Goal: Task Accomplishment & Management: Manage account settings

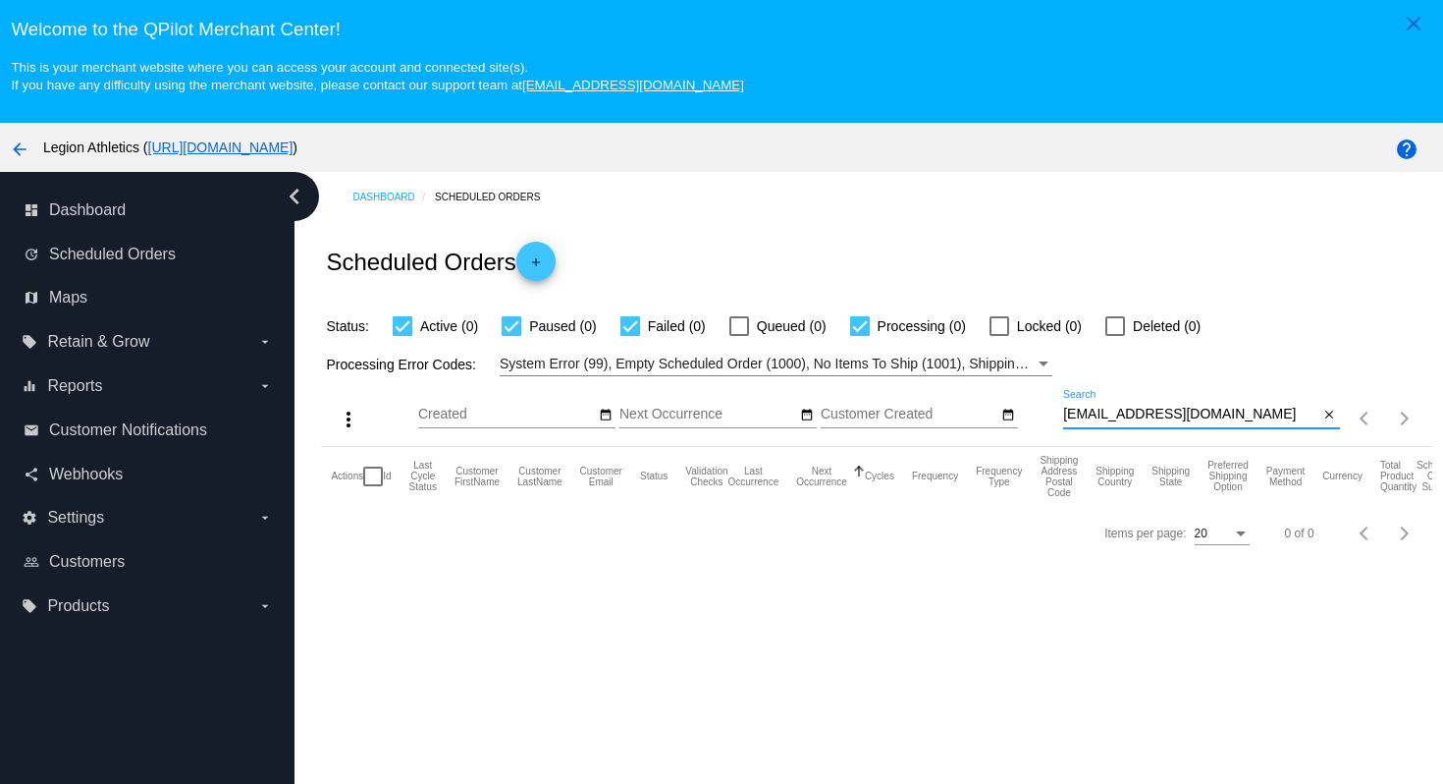
drag, startPoint x: 1201, startPoint y: 419, endPoint x: 1196, endPoint y: 406, distance: 14.6
click at [1196, 406] on div "Mladge@aol.com Search" at bounding box center [1191, 409] width 256 height 38
paste input "lindasavdie@gmai"
type input "[EMAIL_ADDRESS][DOMAIN_NAME]"
click at [1160, 264] on div "Scheduled Orders add" at bounding box center [876, 261] width 1110 height 79
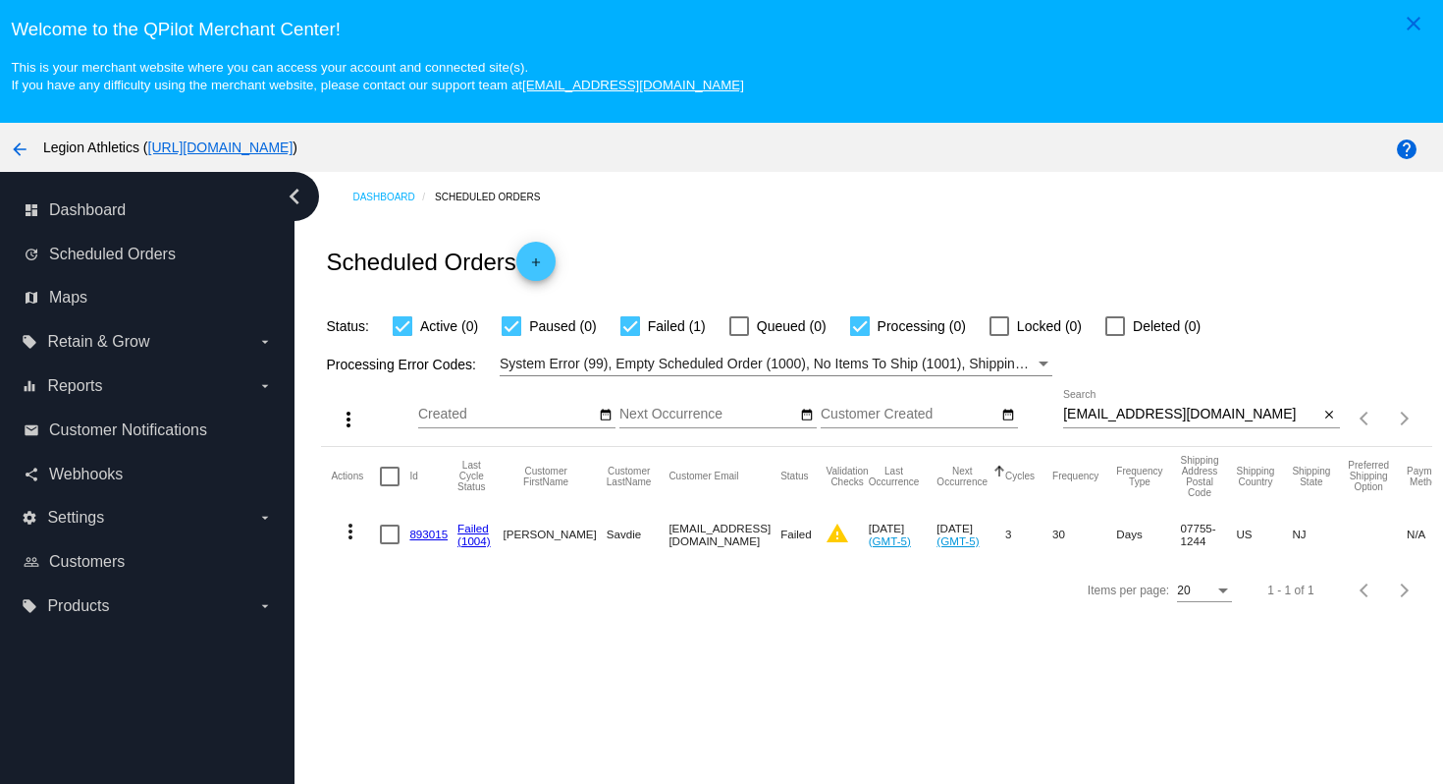
click at [428, 536] on link "893015" at bounding box center [428, 533] width 38 height 13
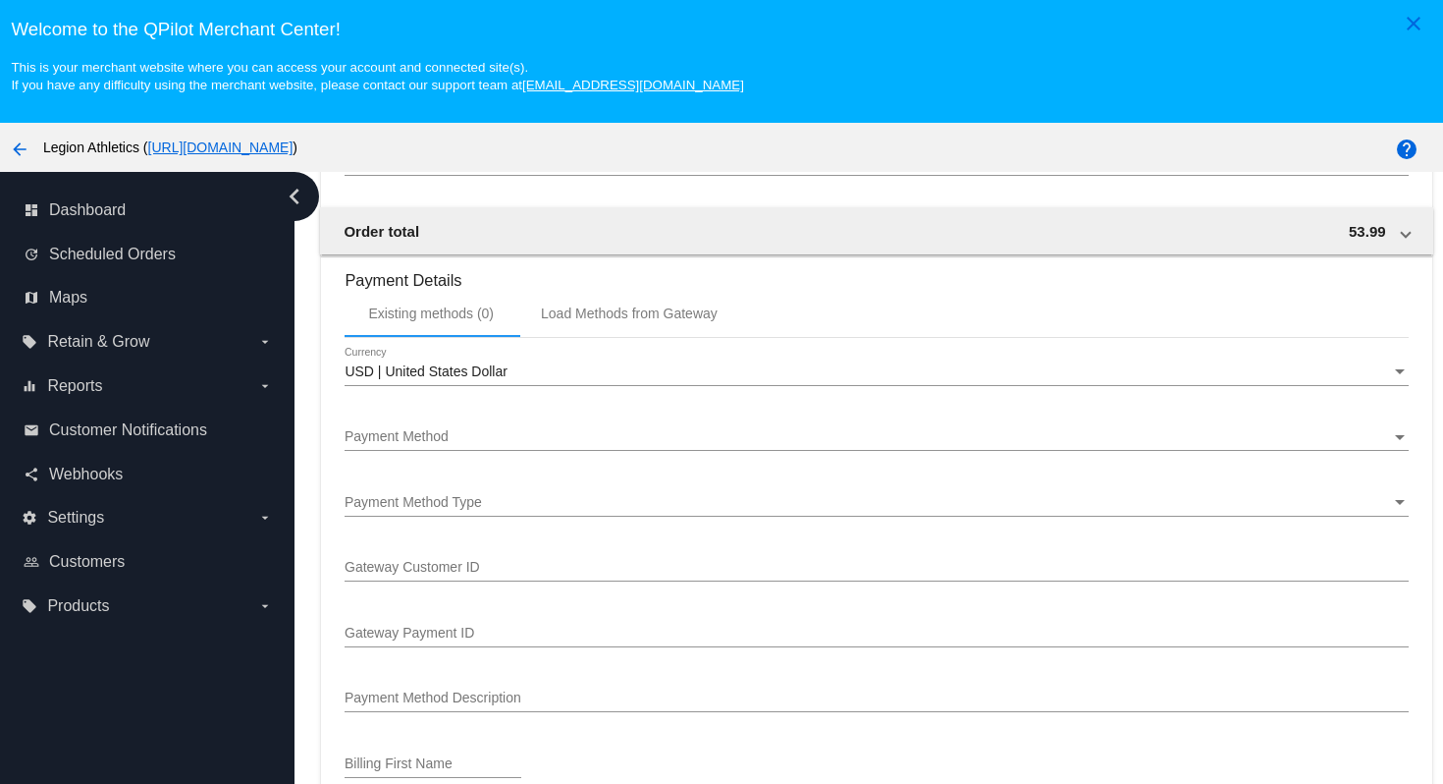
scroll to position [1999, 0]
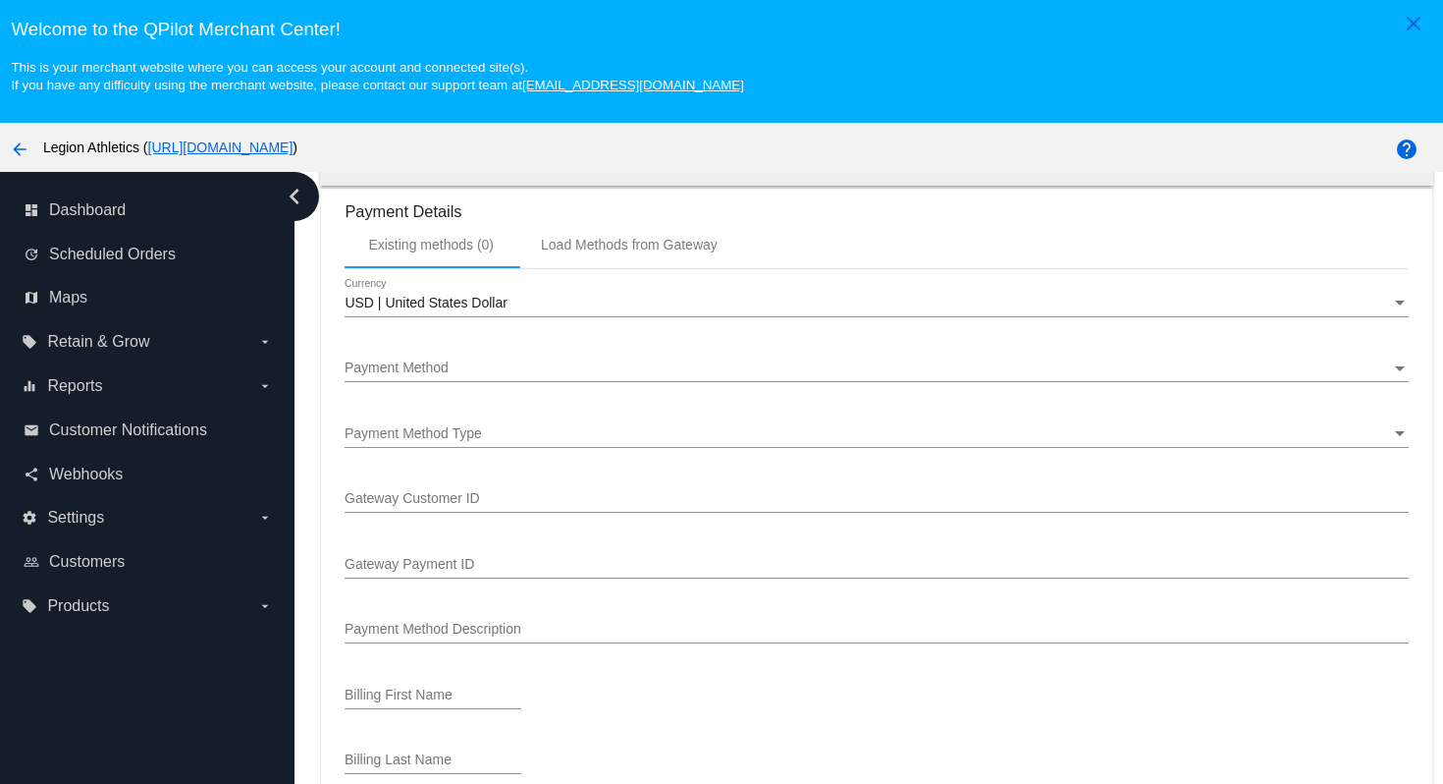
click at [691, 376] on div "Payment Method" at bounding box center [868, 368] width 1046 height 16
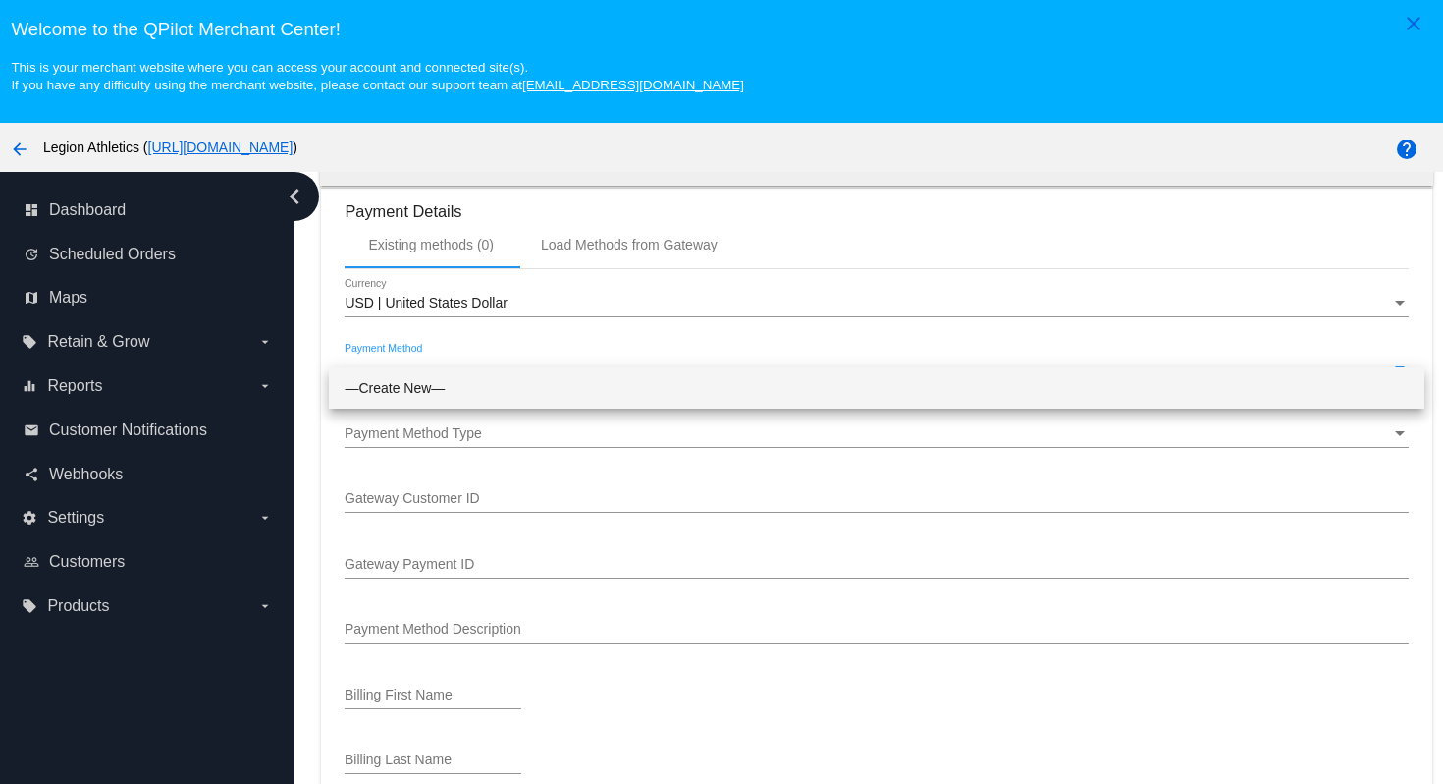
click at [632, 267] on div at bounding box center [721, 392] width 1443 height 784
click at [627, 252] on div "Load Methods from Gateway" at bounding box center [629, 245] width 177 height 16
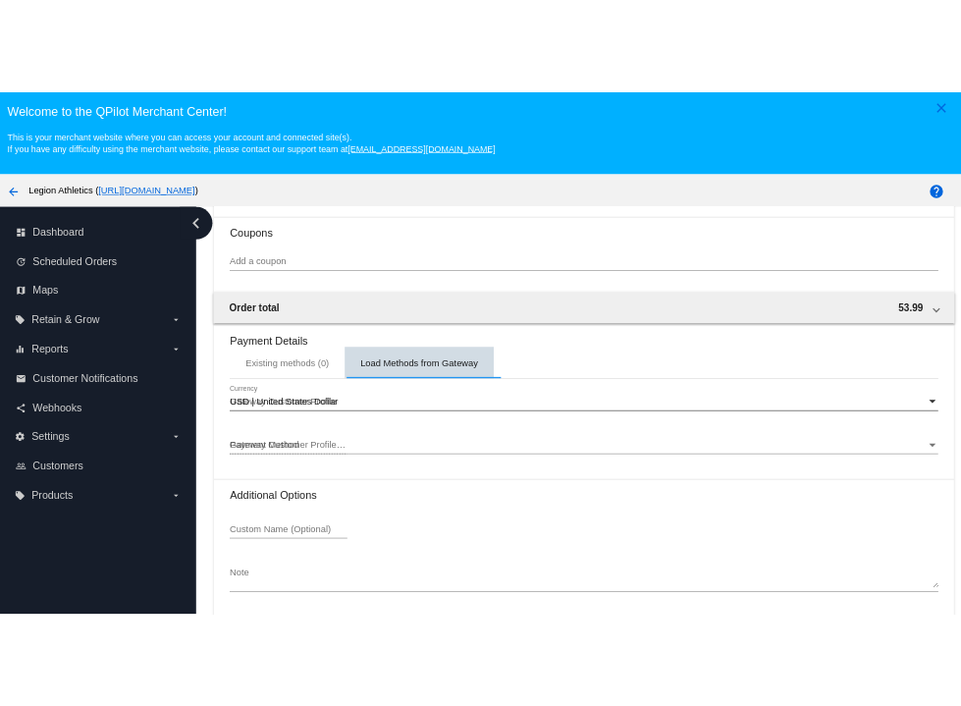
scroll to position [1856, 0]
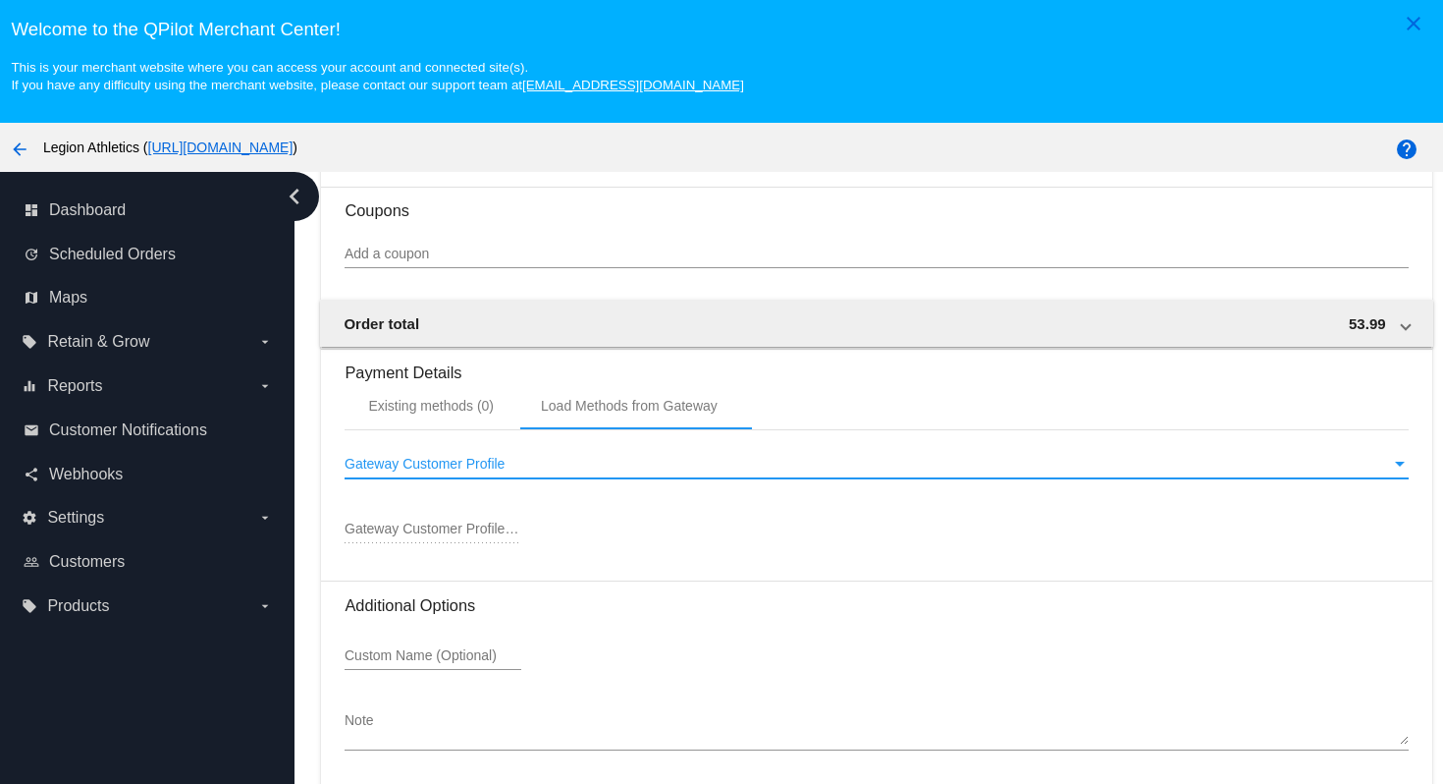
click at [507, 470] on div "Gateway Customer Profile" at bounding box center [868, 465] width 1046 height 16
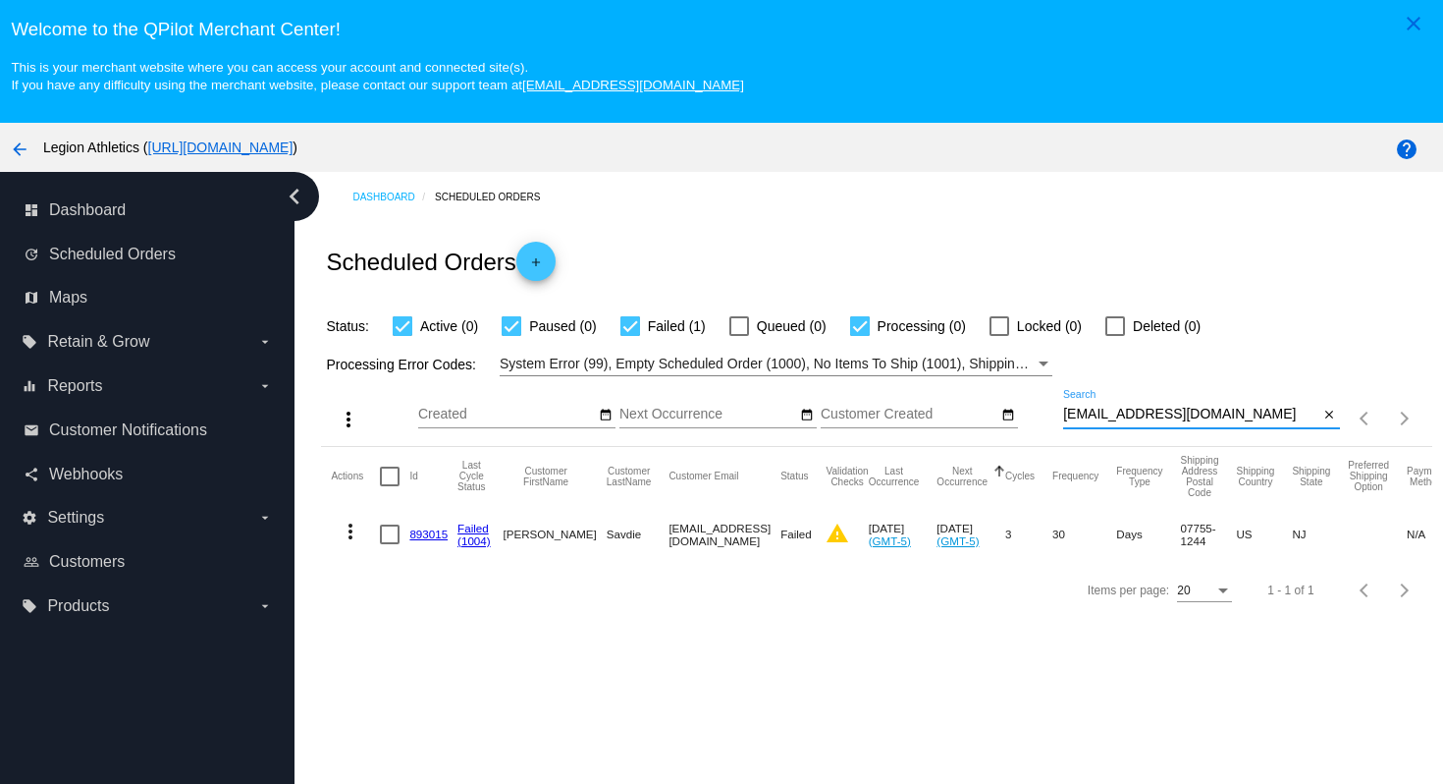
drag, startPoint x: 1221, startPoint y: 419, endPoint x: 1207, endPoint y: 357, distance: 63.6
click at [1205, 361] on app-dashboard-scheduled-orders "Scheduled Orders add Status: Active (0) Paused (0) Failed (1) Queued (0) Proces…" at bounding box center [876, 419] width 1110 height 395
click at [423, 540] on link "893015" at bounding box center [428, 533] width 38 height 13
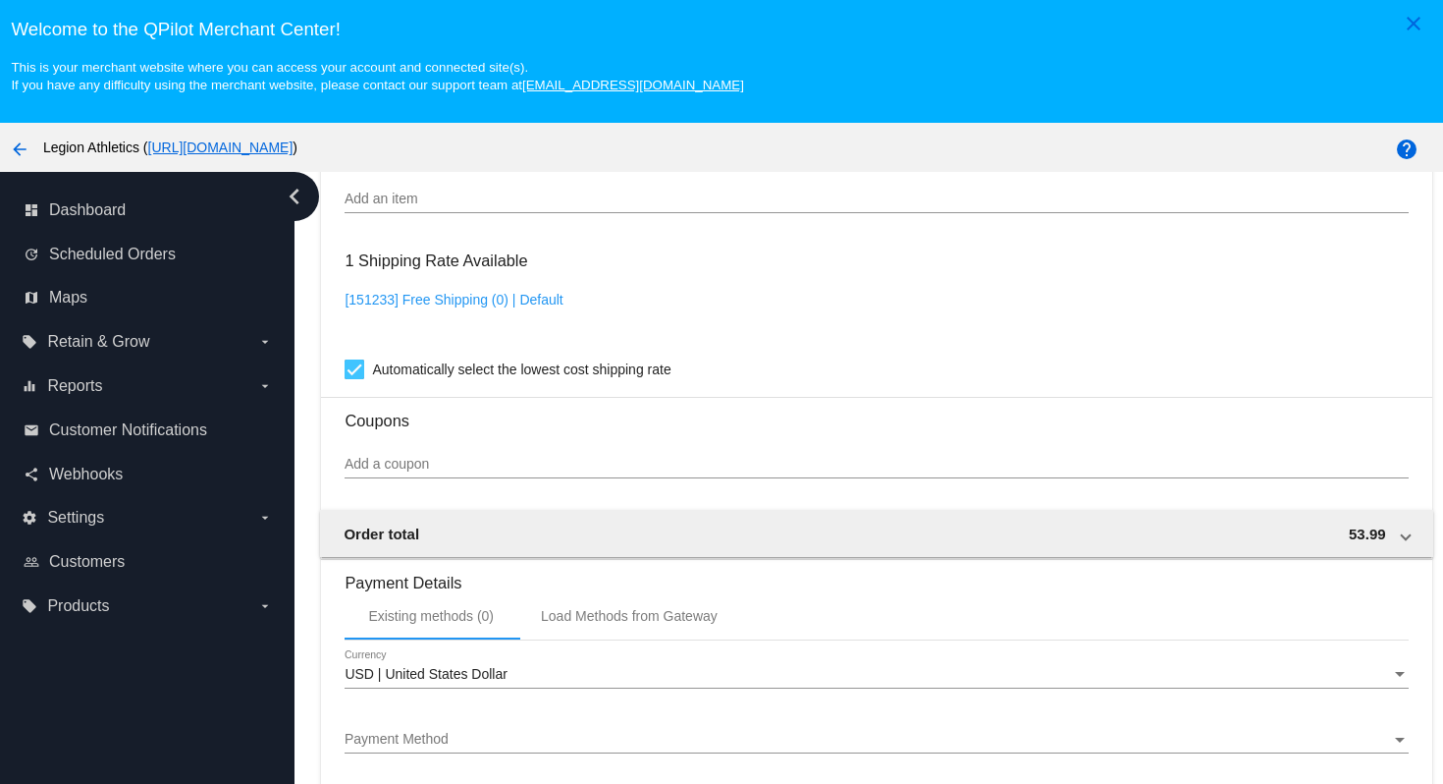
scroll to position [1712, 0]
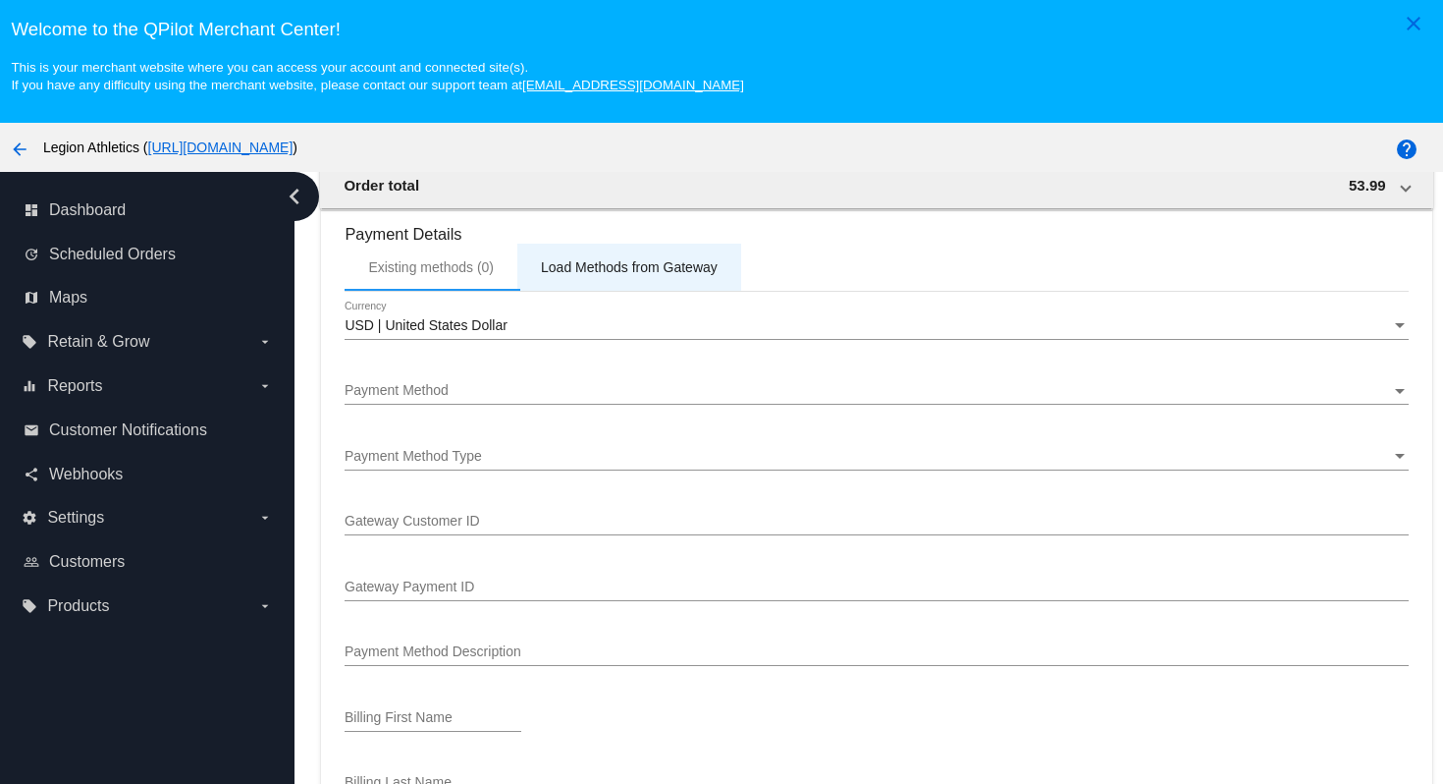
click at [657, 275] on div "Load Methods from Gateway" at bounding box center [629, 267] width 177 height 16
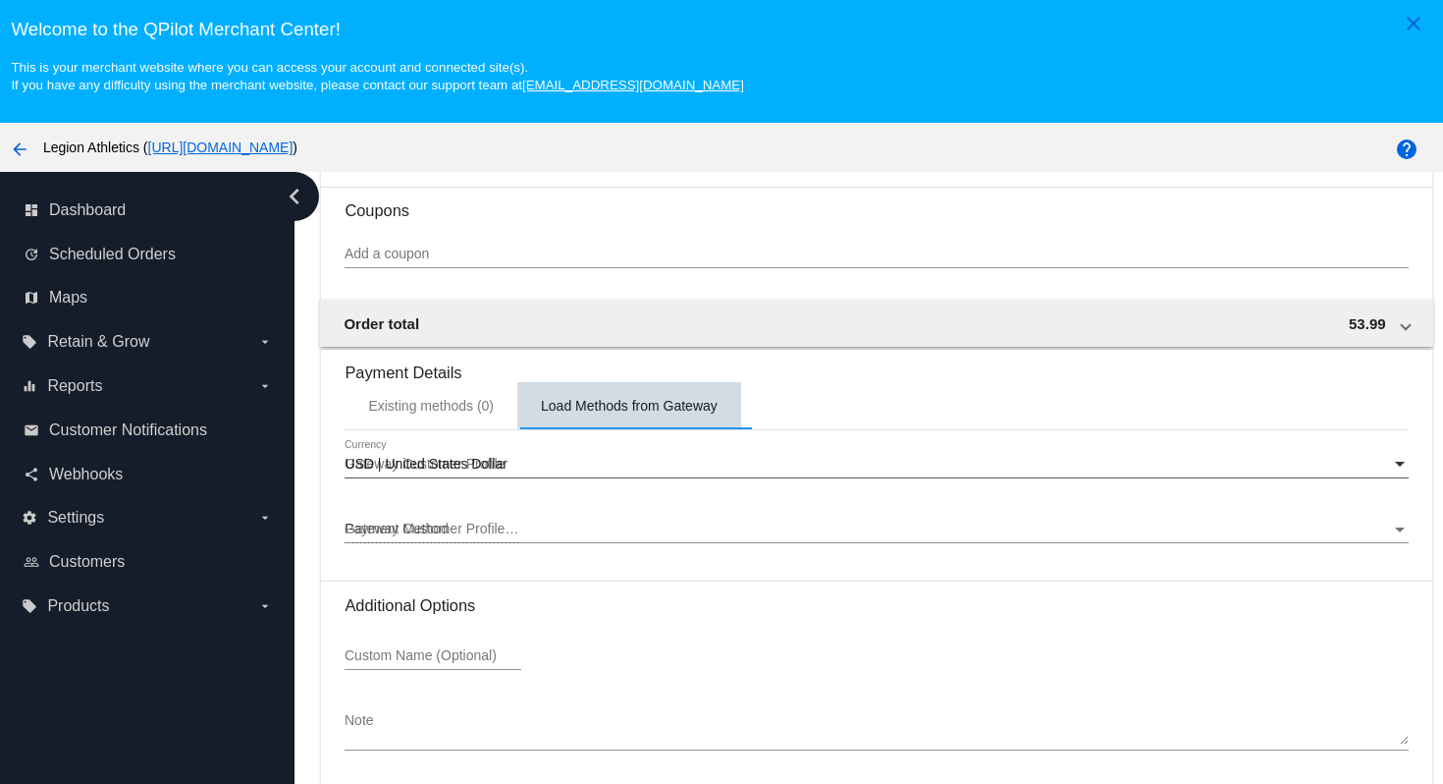
scroll to position [1856, 0]
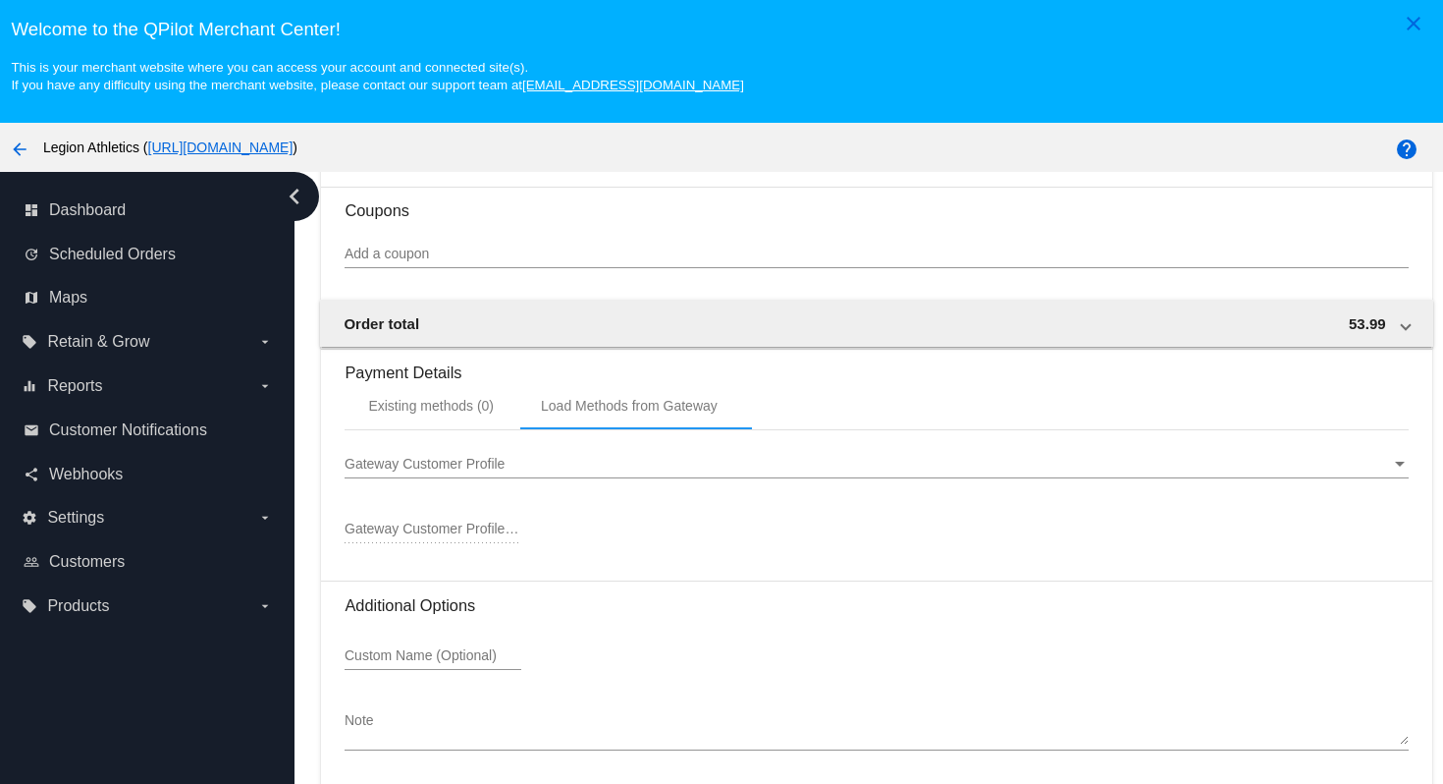
click at [599, 468] on div "Gateway Customer Profile" at bounding box center [868, 465] width 1046 height 16
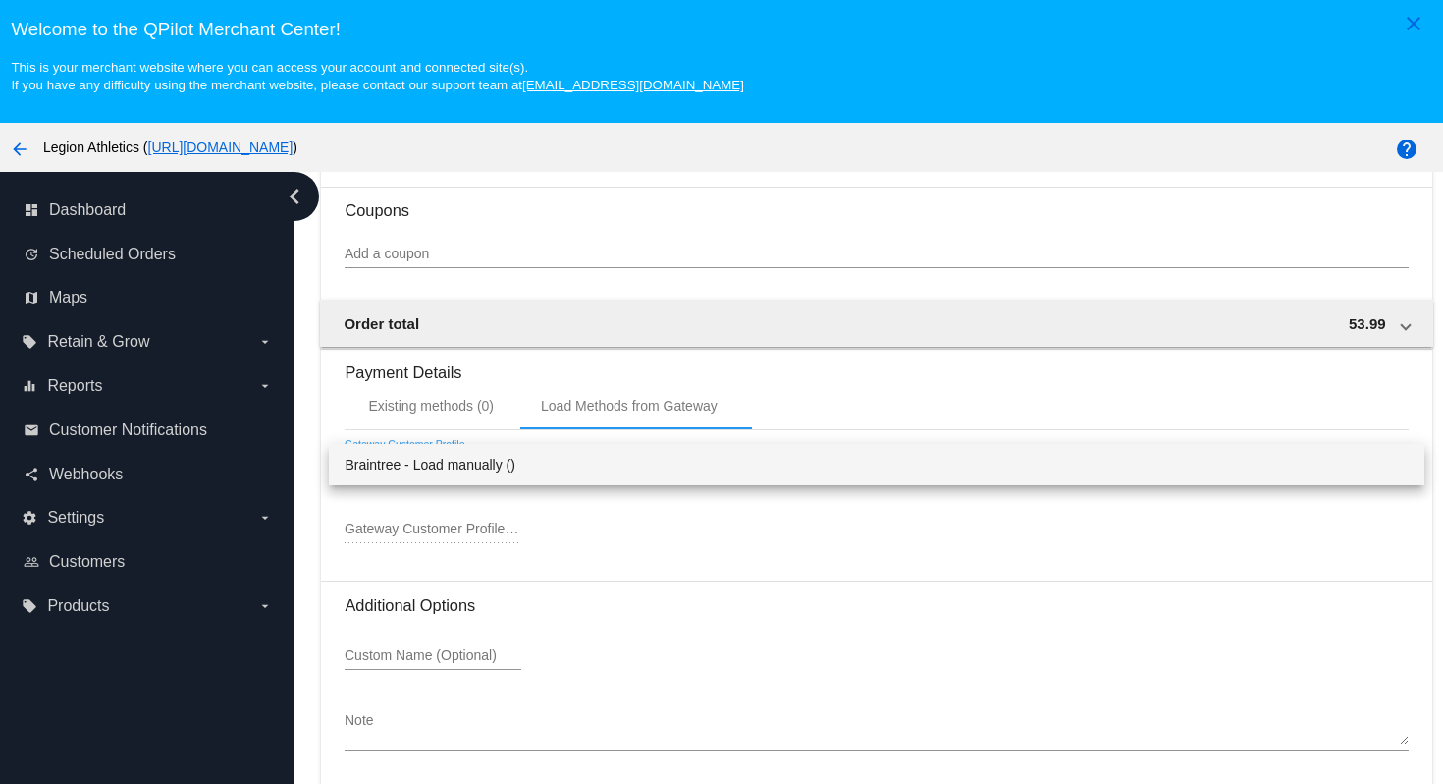
click at [597, 524] on div at bounding box center [721, 392] width 1443 height 784
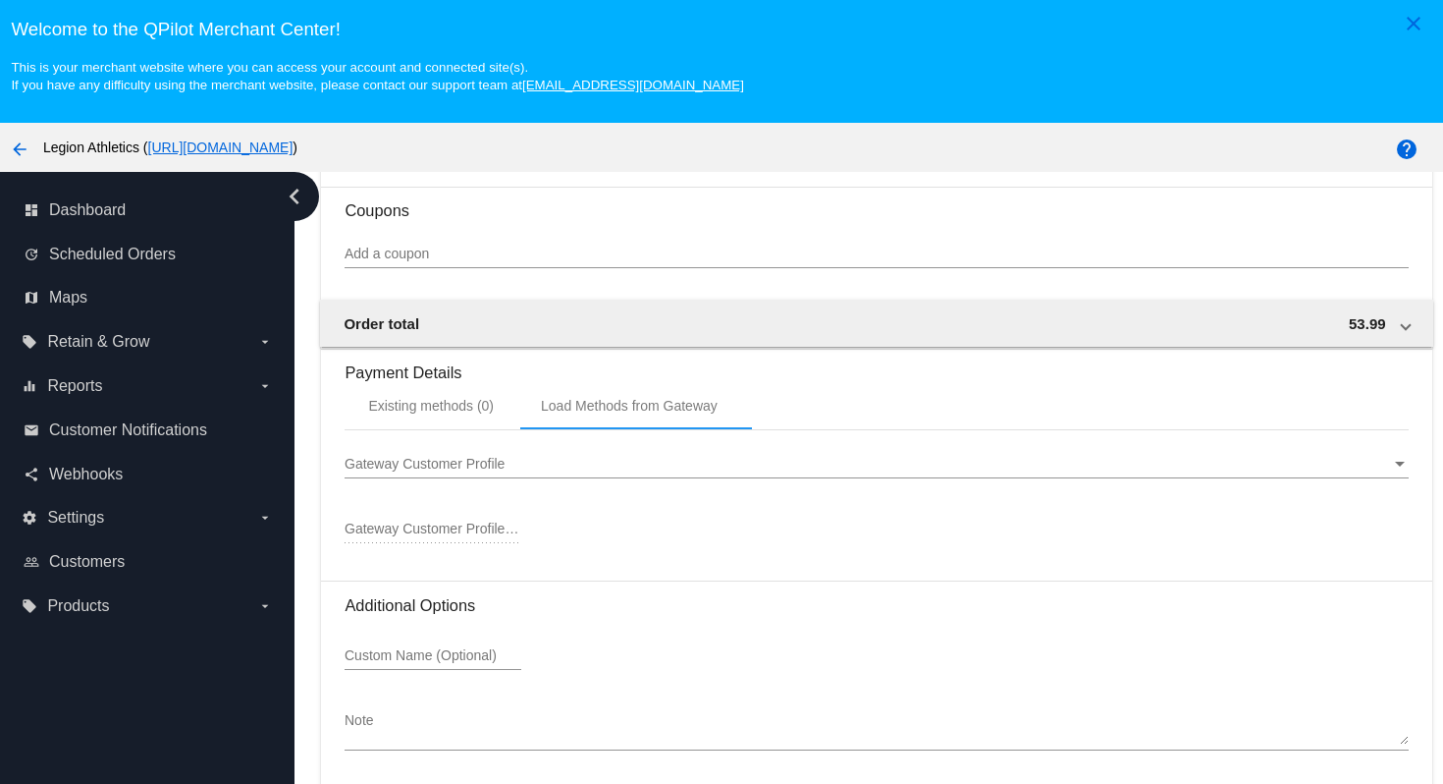
click at [502, 464] on span "Gateway Customer Profile" at bounding box center [425, 464] width 160 height 16
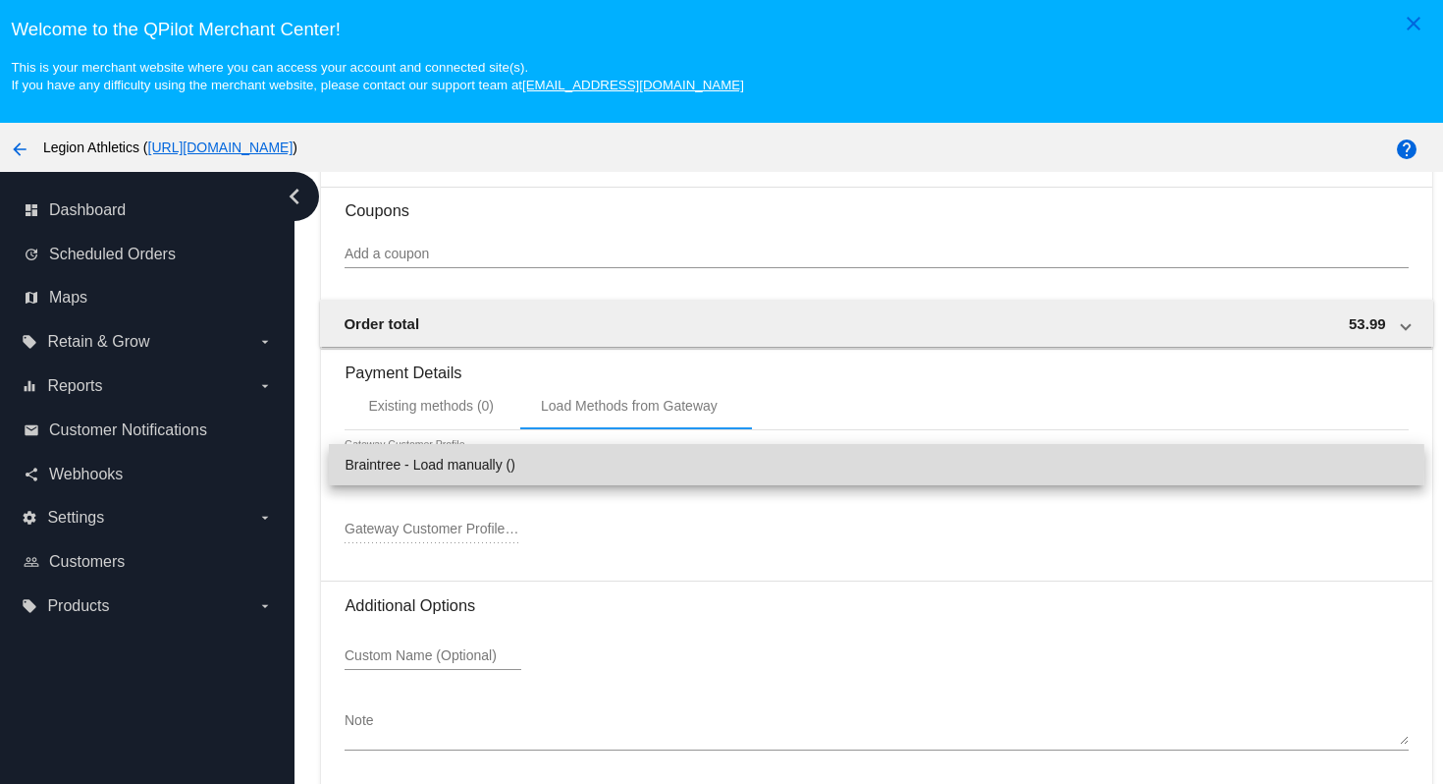
click at [537, 464] on span "Braintree - Load manually ()" at bounding box center [876, 464] width 1063 height 41
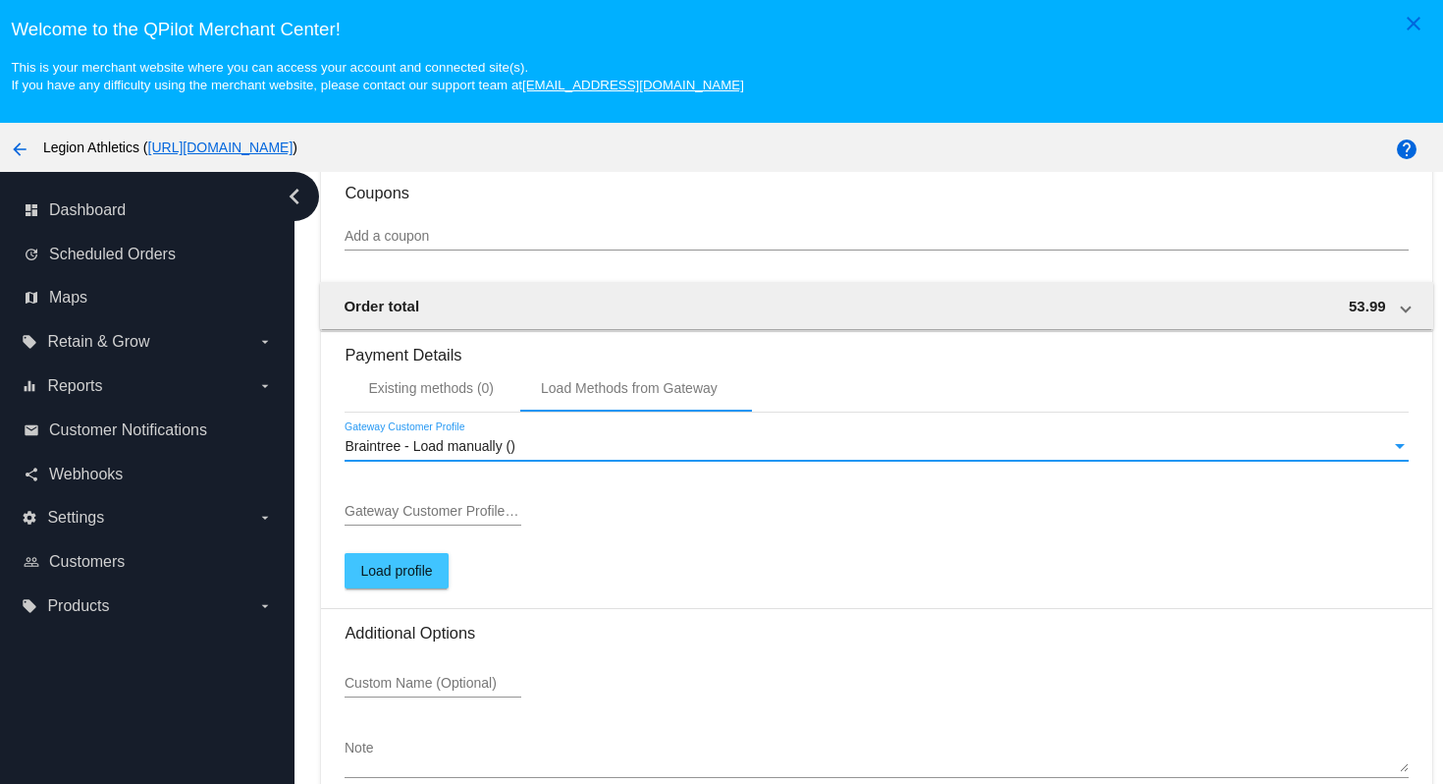
click at [491, 519] on input "Gateway Customer Profile ID" at bounding box center [433, 512] width 177 height 16
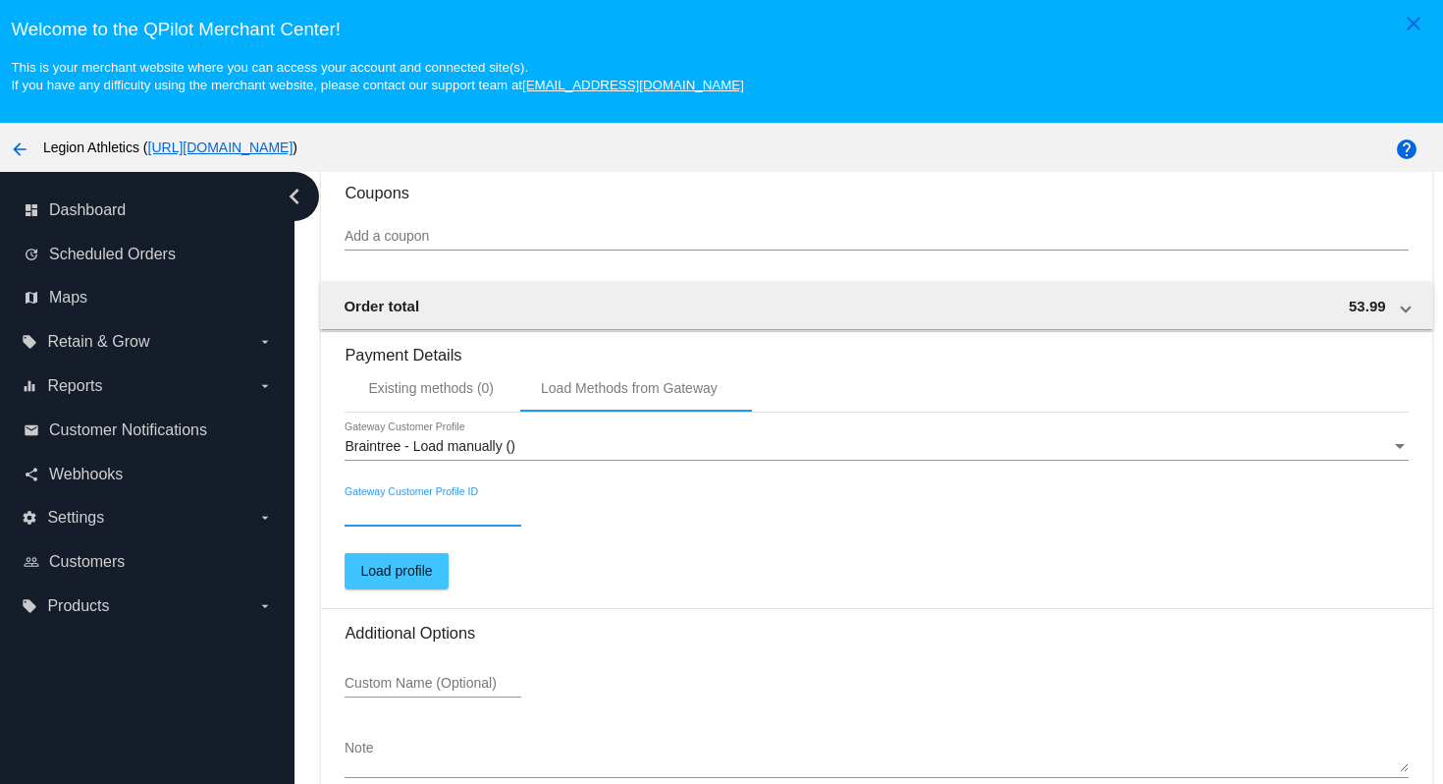
paste input "40095118453"
type input "40095118453"
click at [431, 578] on span "Load profile" at bounding box center [396, 571] width 72 height 16
click at [432, 578] on span "Load profile" at bounding box center [396, 571] width 72 height 16
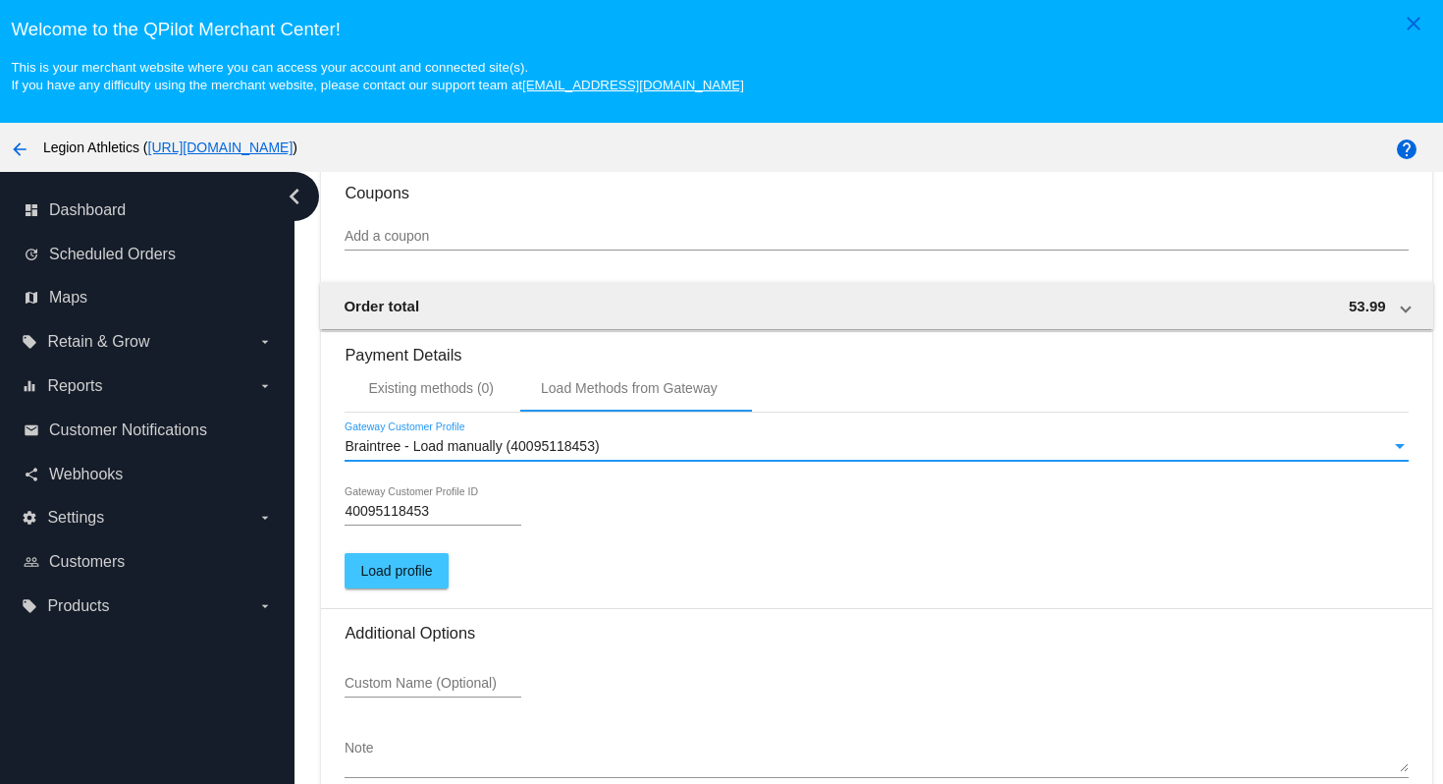
click at [737, 455] on div "Braintree - Load manually (40095118453)" at bounding box center [868, 447] width 1046 height 16
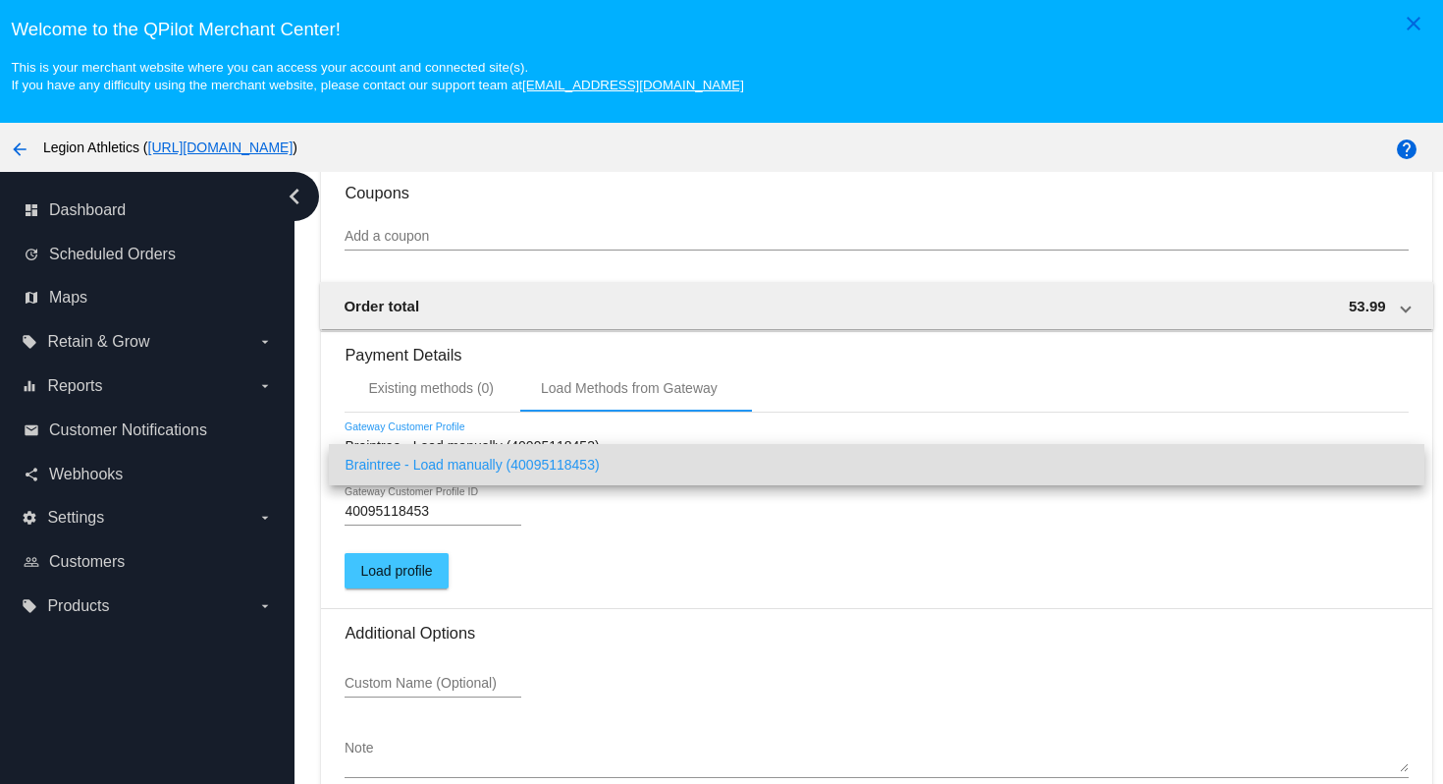
click at [728, 553] on div at bounding box center [721, 392] width 1443 height 784
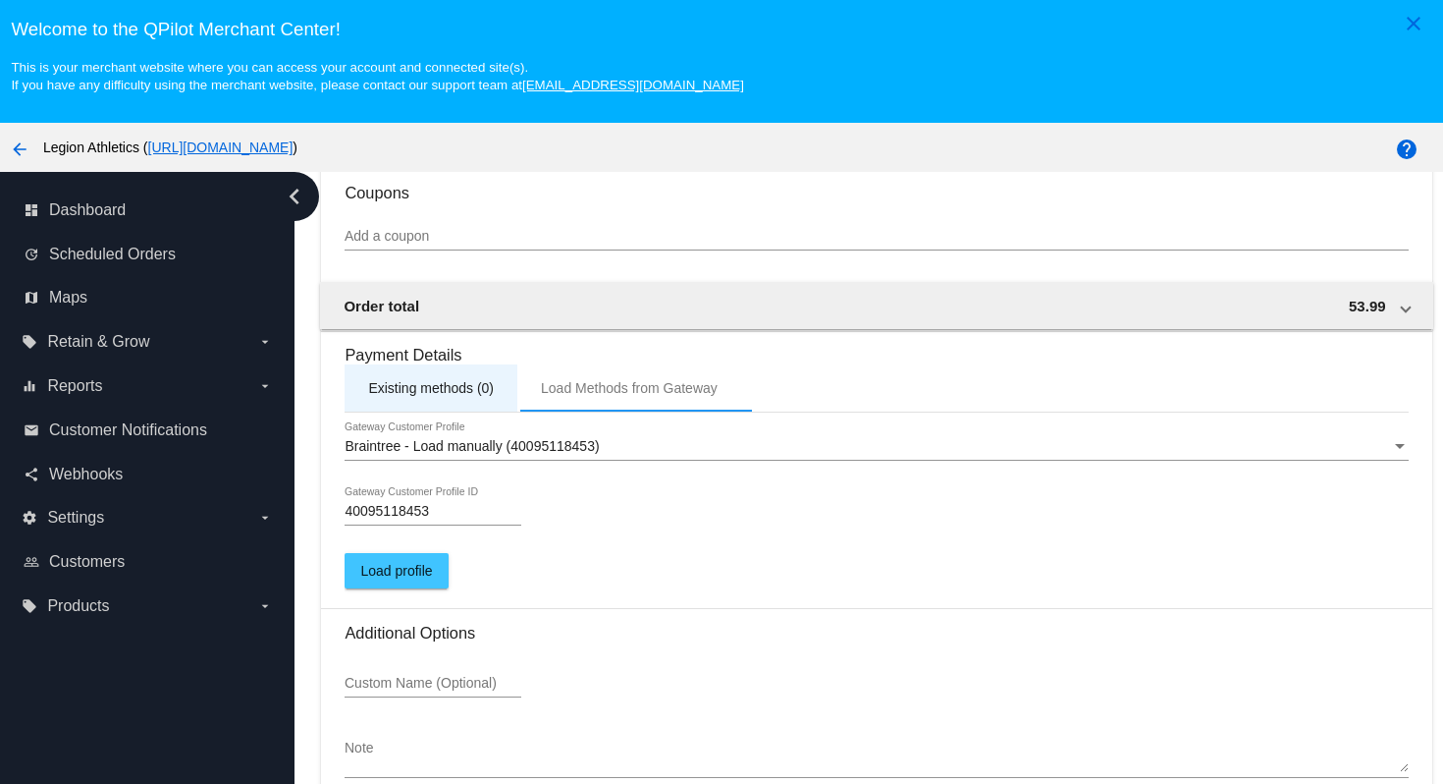
click at [479, 396] on div "Existing methods (0)" at bounding box center [431, 388] width 126 height 16
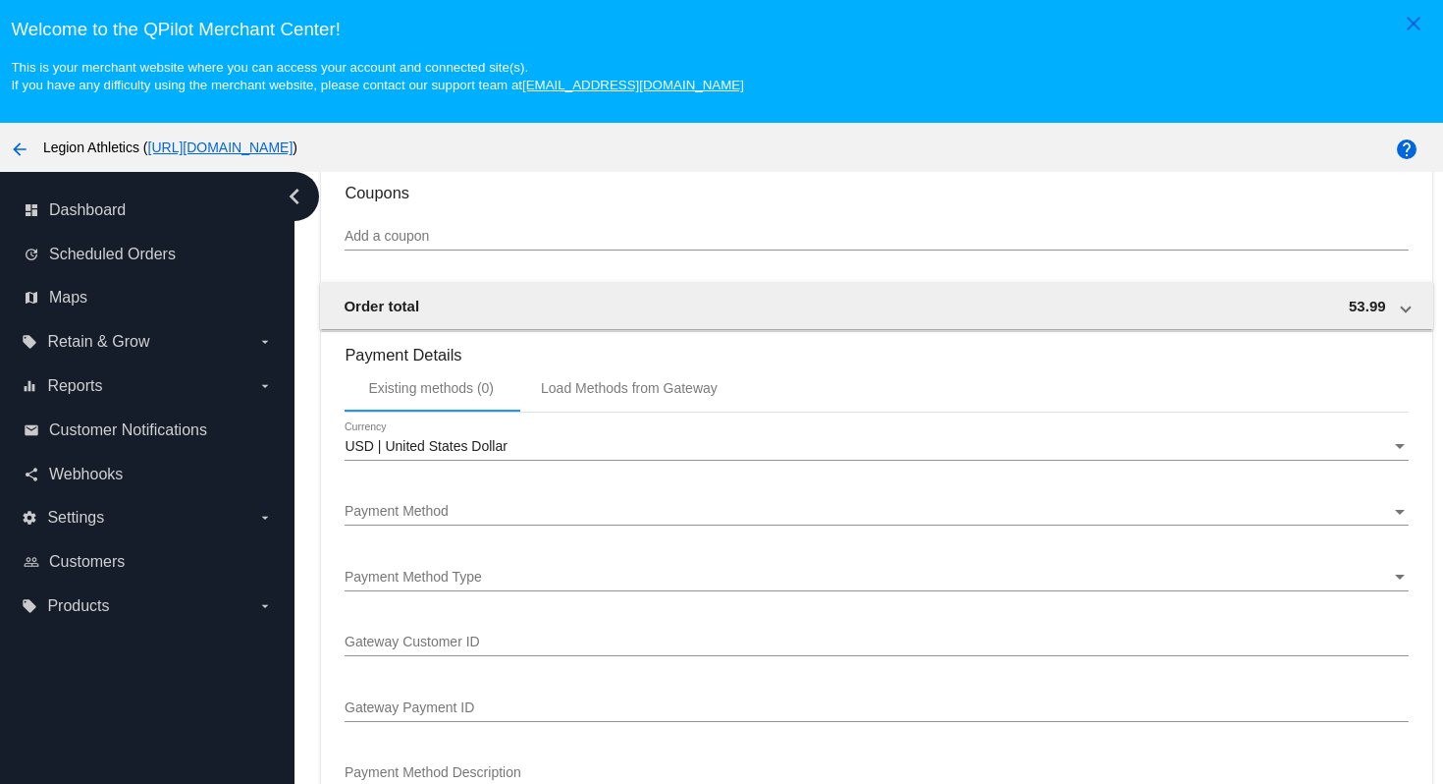
click at [629, 519] on div "Payment Method" at bounding box center [868, 512] width 1046 height 16
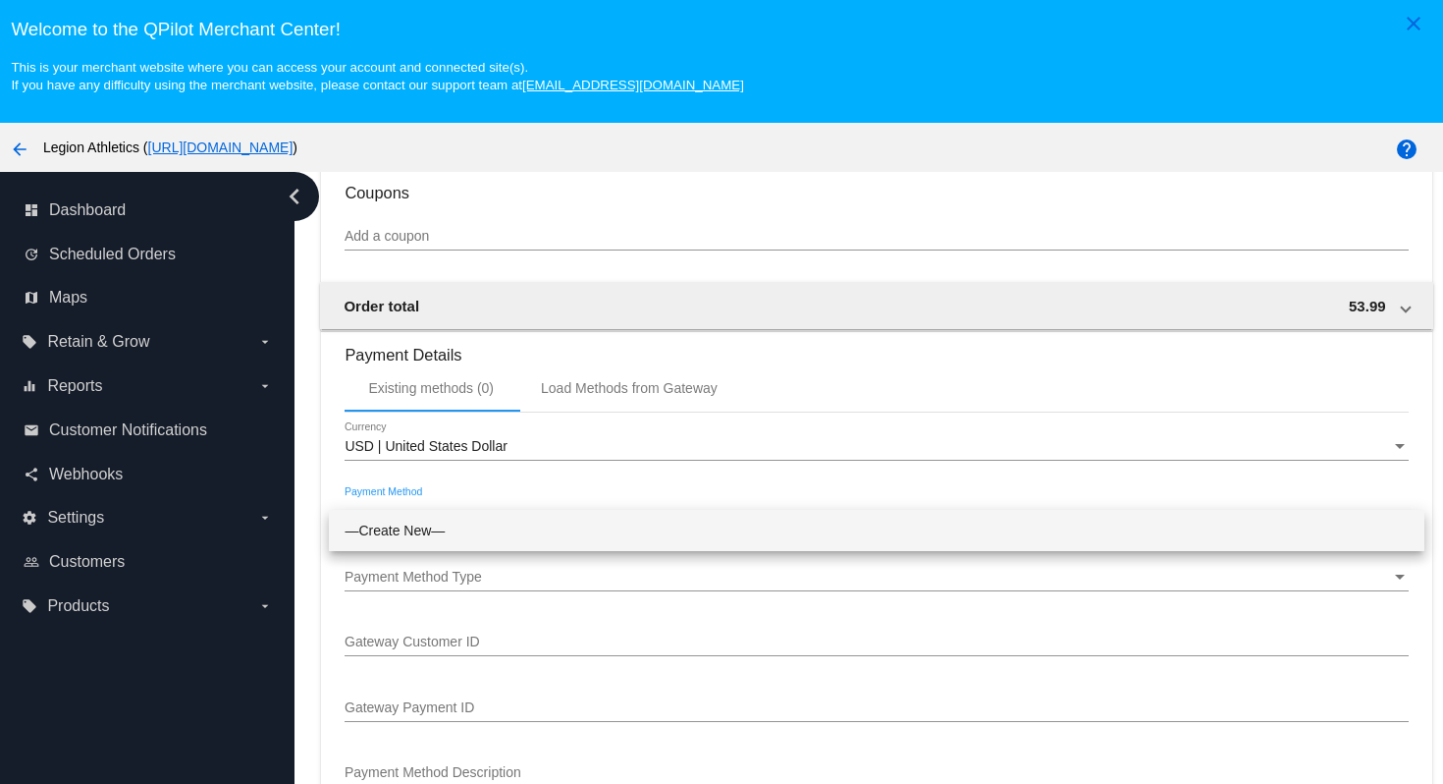
click at [606, 540] on span "—Create New—" at bounding box center [876, 530] width 1063 height 41
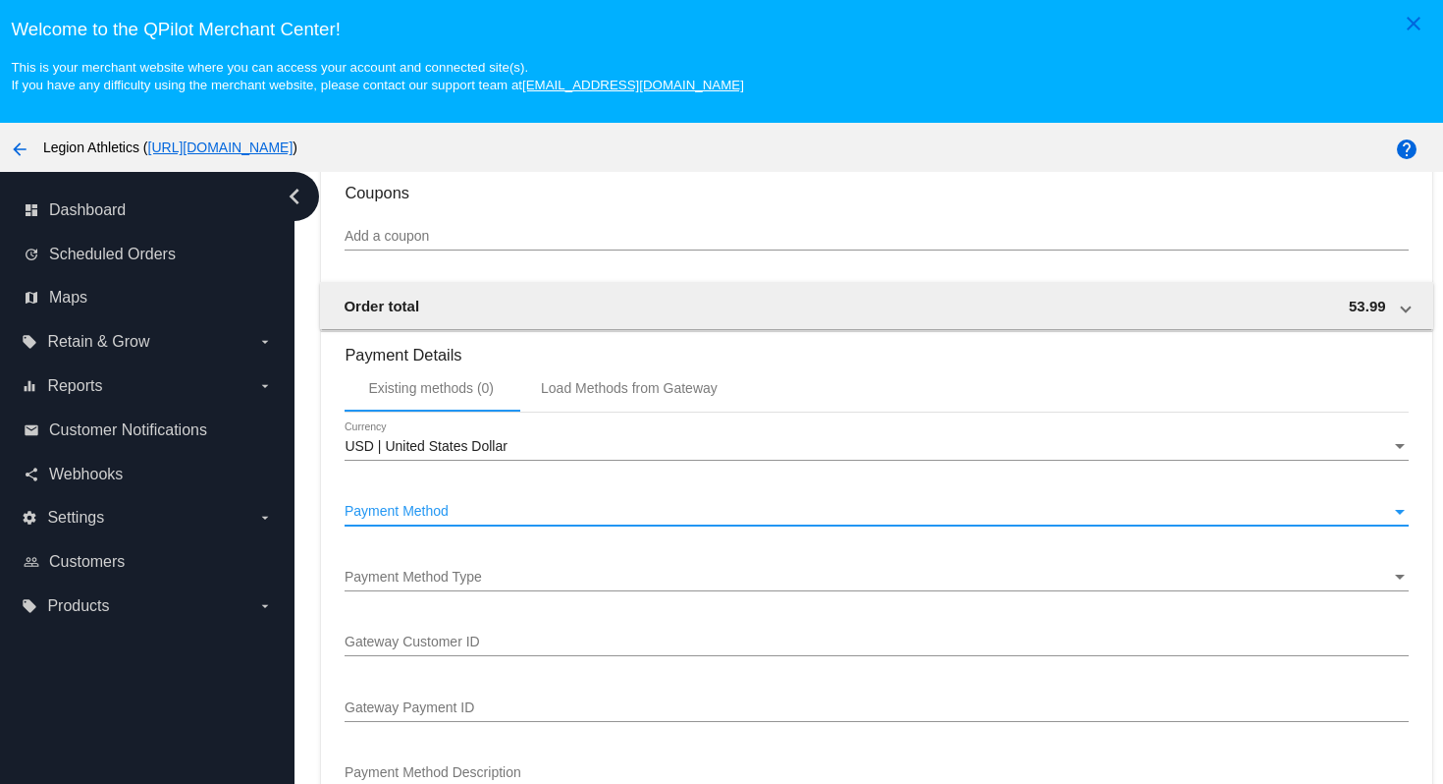
click at [535, 585] on div "Payment Method Type" at bounding box center [868, 577] width 1046 height 16
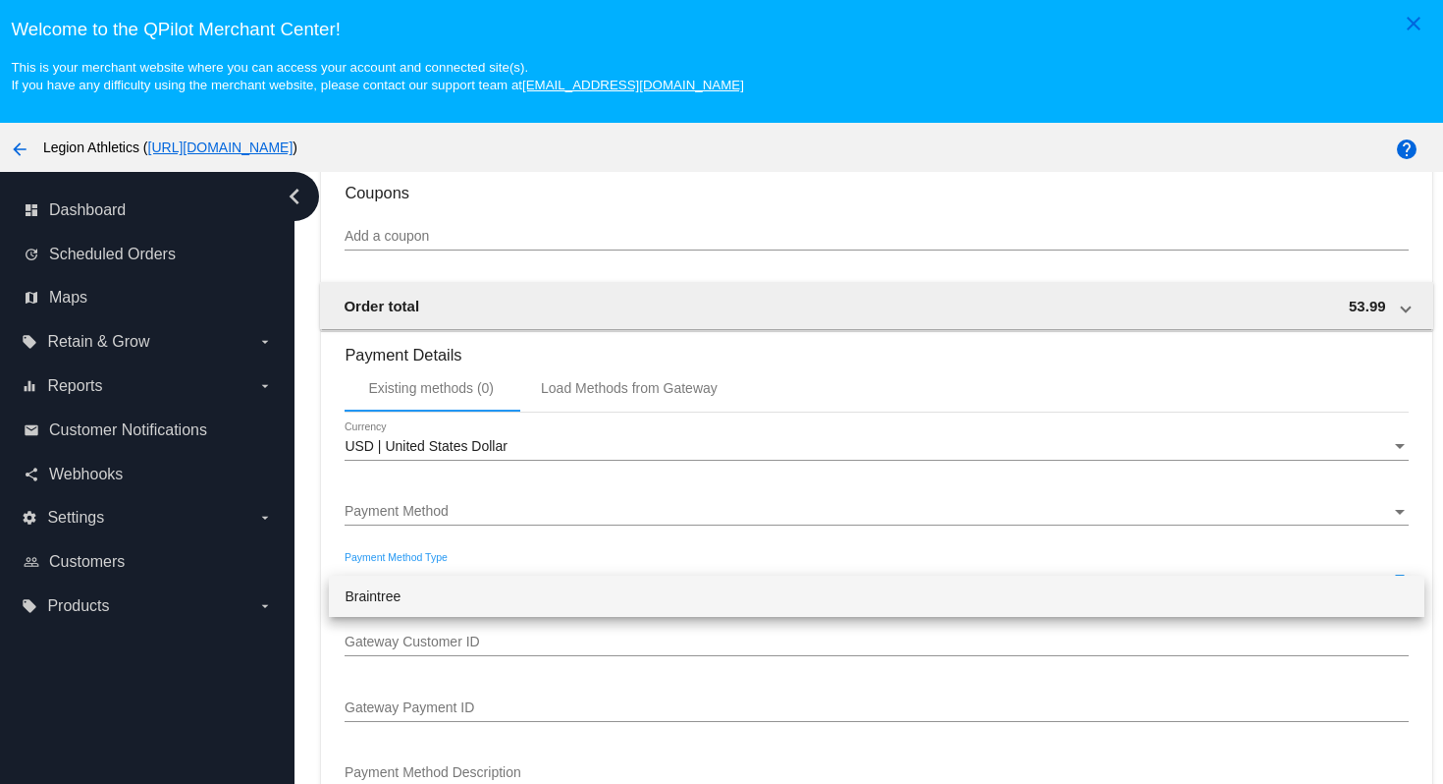
click at [509, 599] on span "Braintree" at bounding box center [876, 595] width 1063 height 41
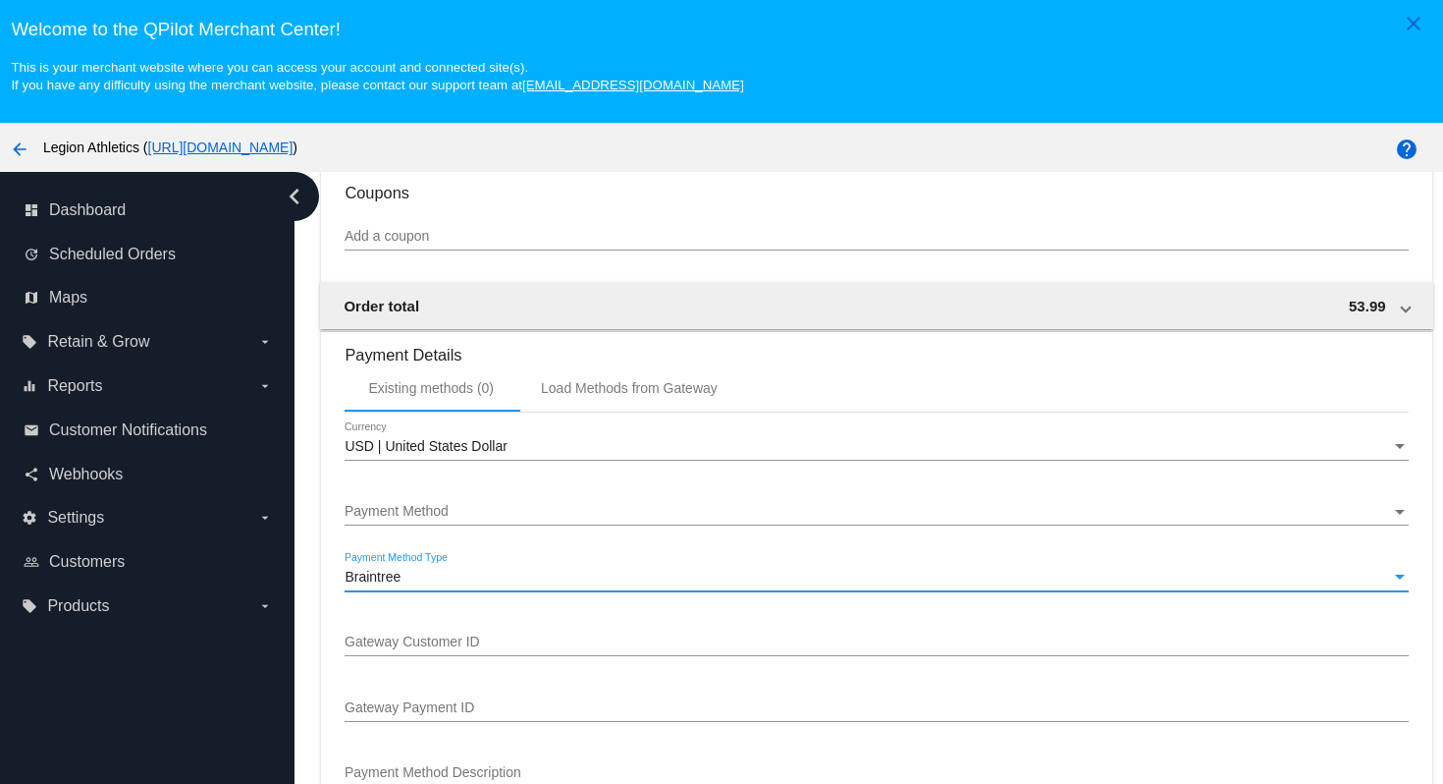
click at [525, 519] on div "Payment Method" at bounding box center [868, 512] width 1046 height 16
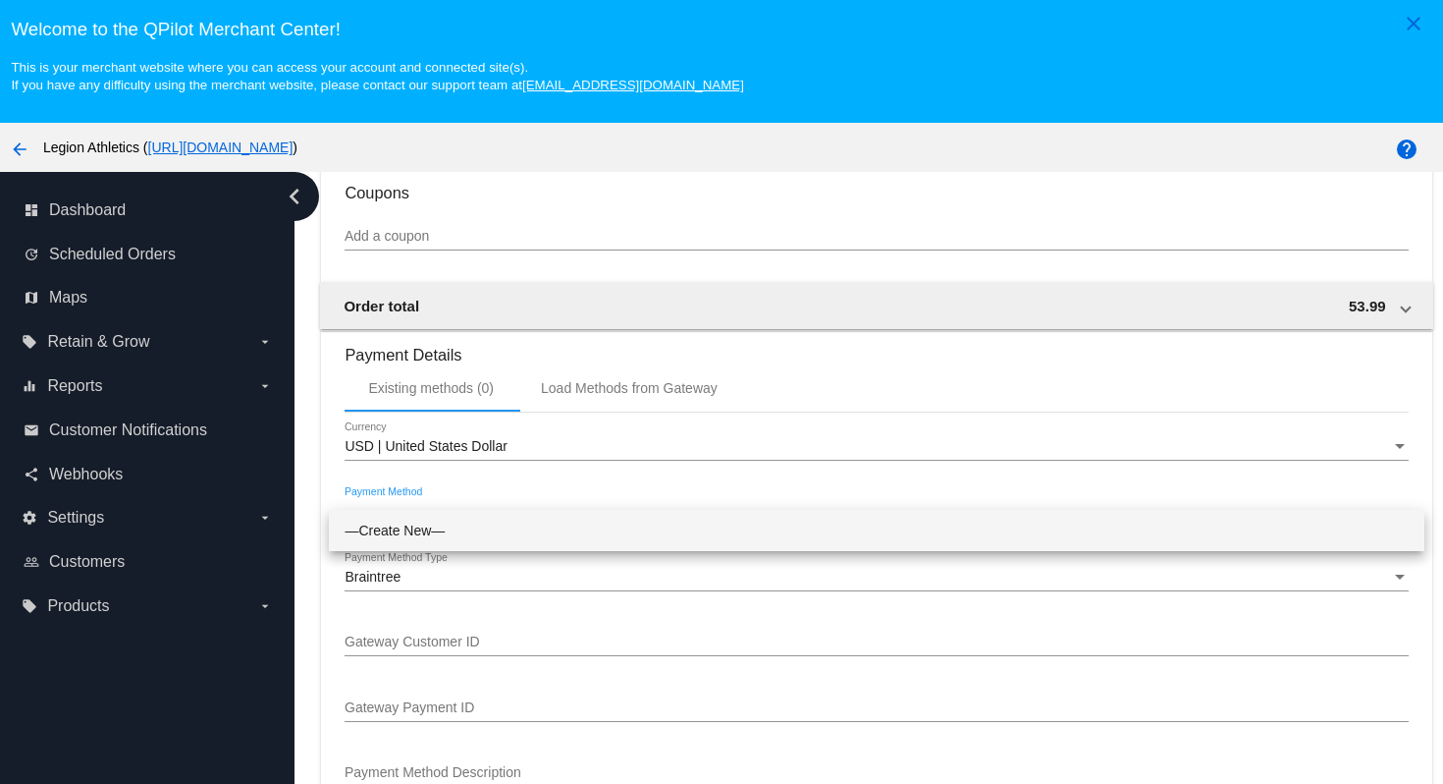
click at [413, 531] on span "—Create New—" at bounding box center [876, 530] width 1063 height 41
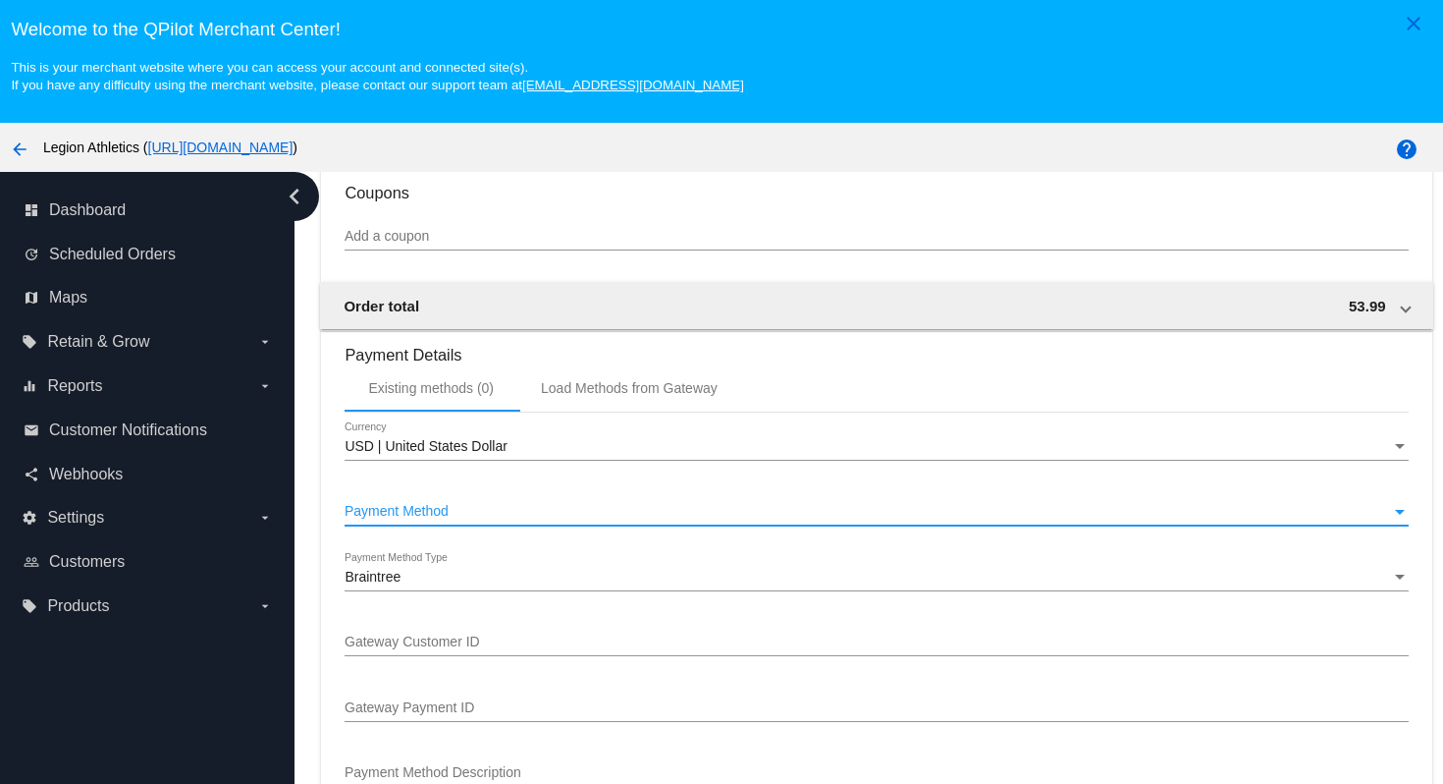
scroll to position [1940, 0]
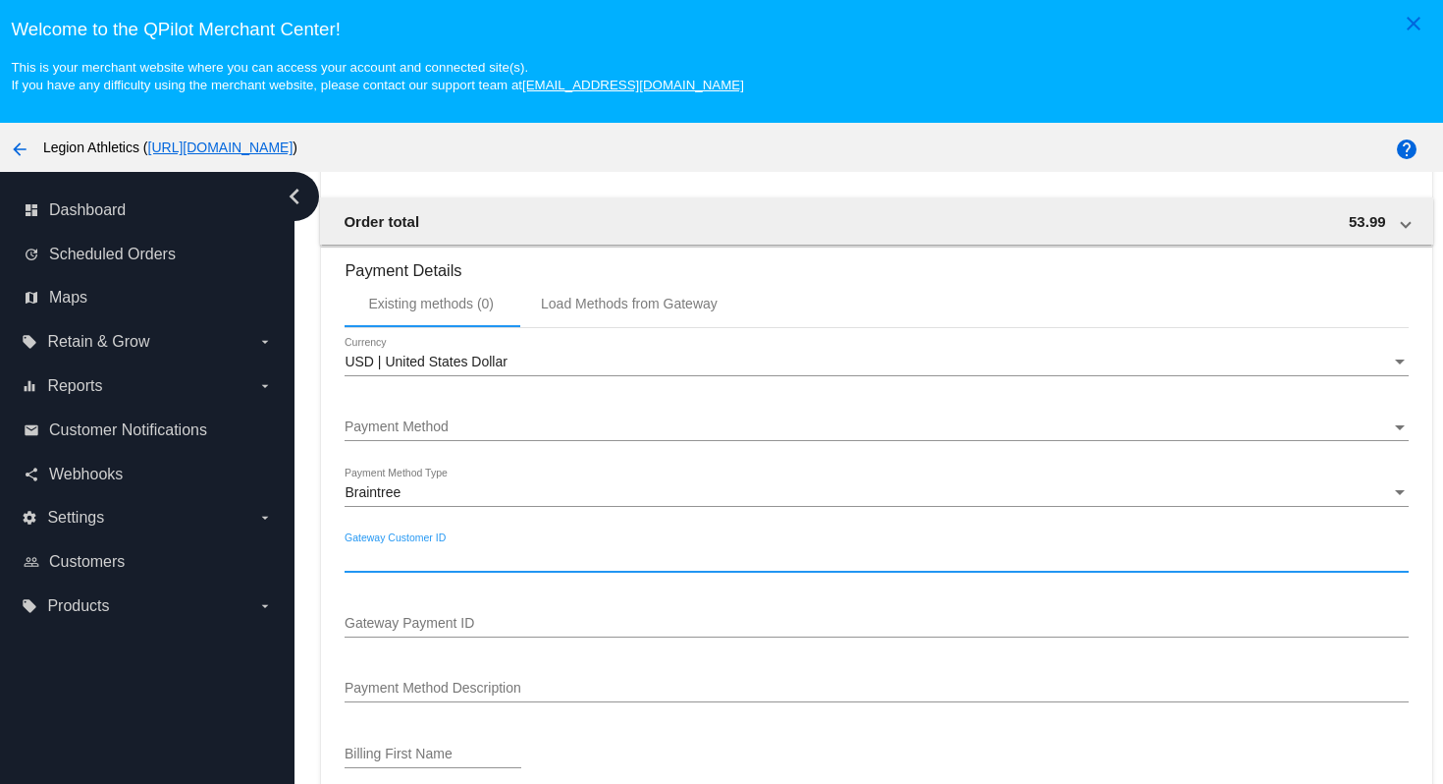
click at [484, 566] on input "Gateway Customer ID" at bounding box center [876, 558] width 1063 height 16
paste input "40095118453"
type input "40095118453"
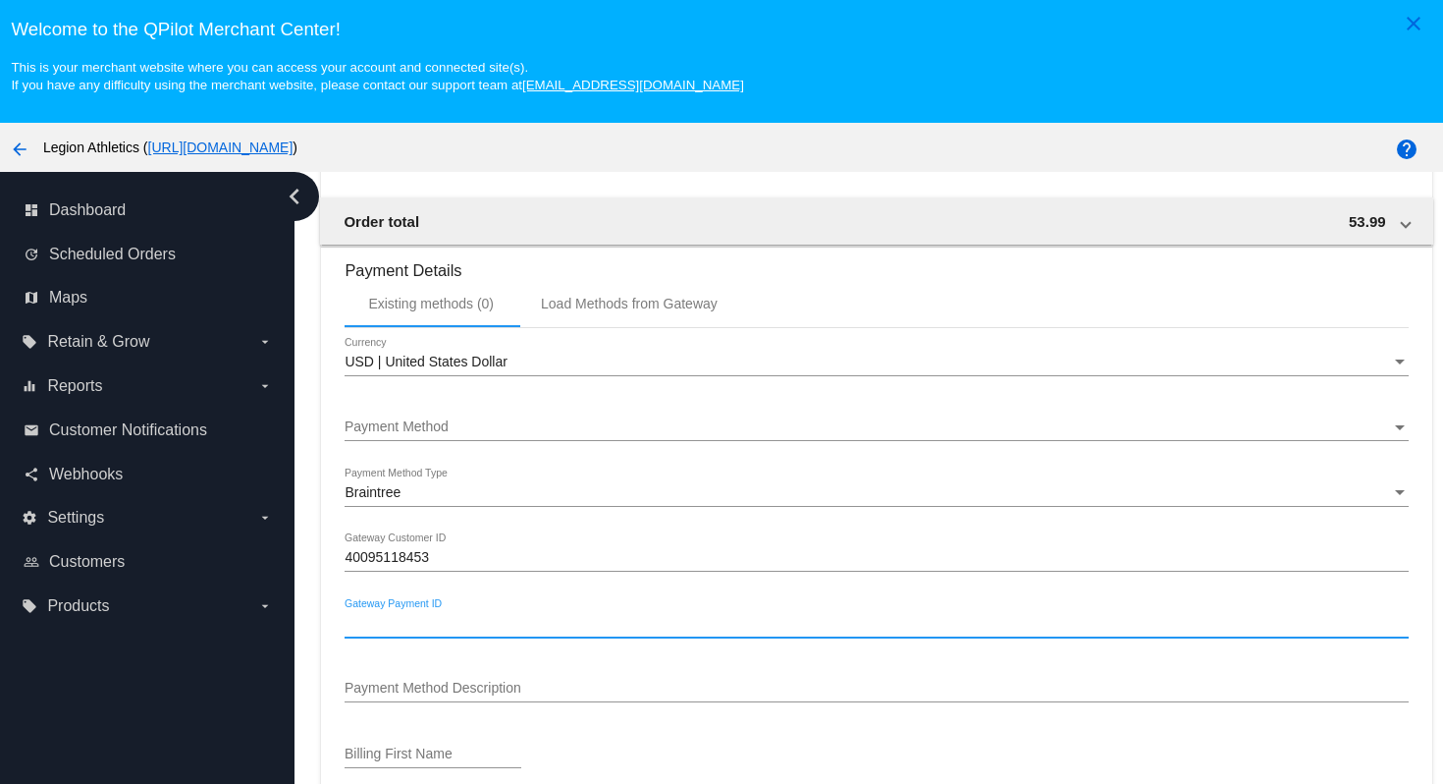
click at [483, 631] on input "Gateway Payment ID" at bounding box center [876, 624] width 1063 height 16
paste input "cxz9pqkw"
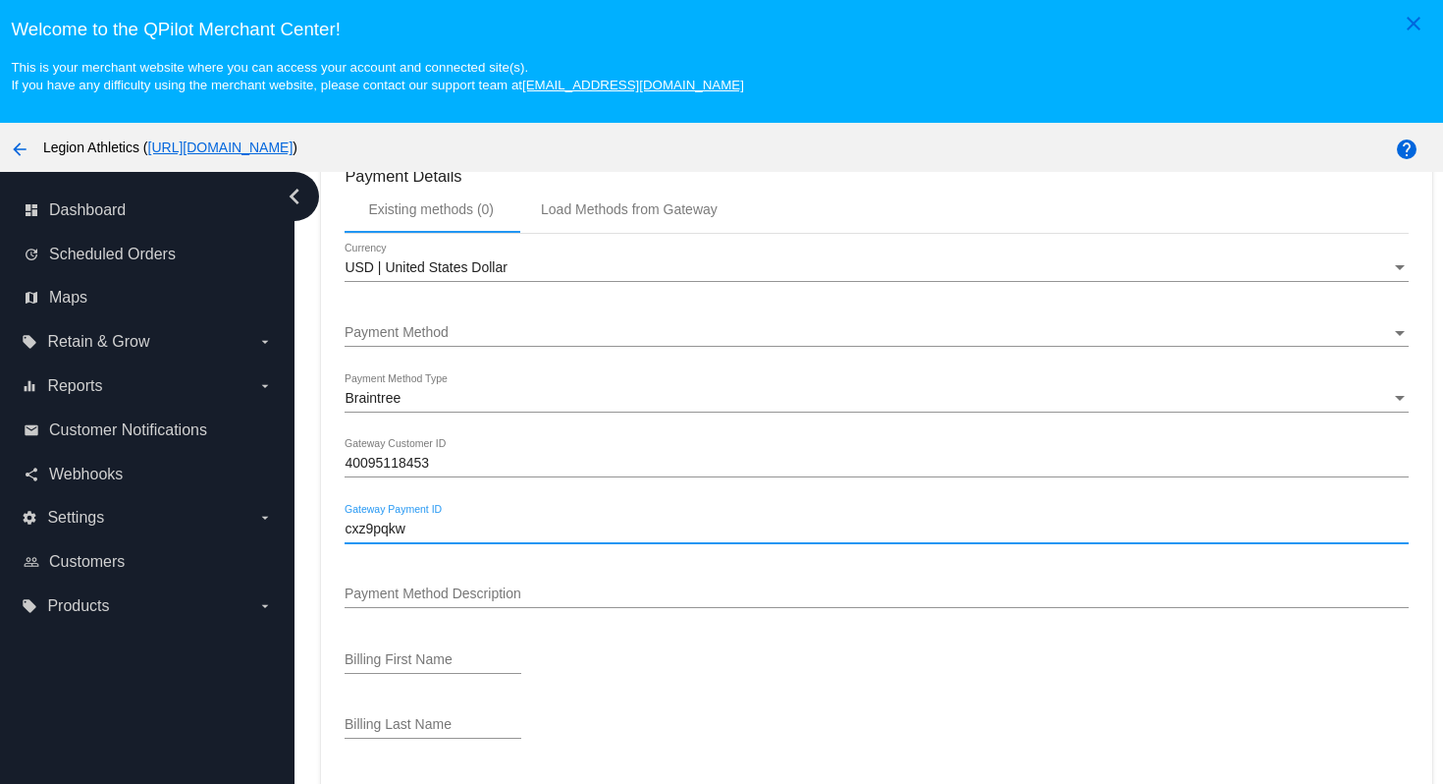
type input "cxz9pqkw"
click at [530, 602] on input "Payment Method Description" at bounding box center [876, 594] width 1063 height 16
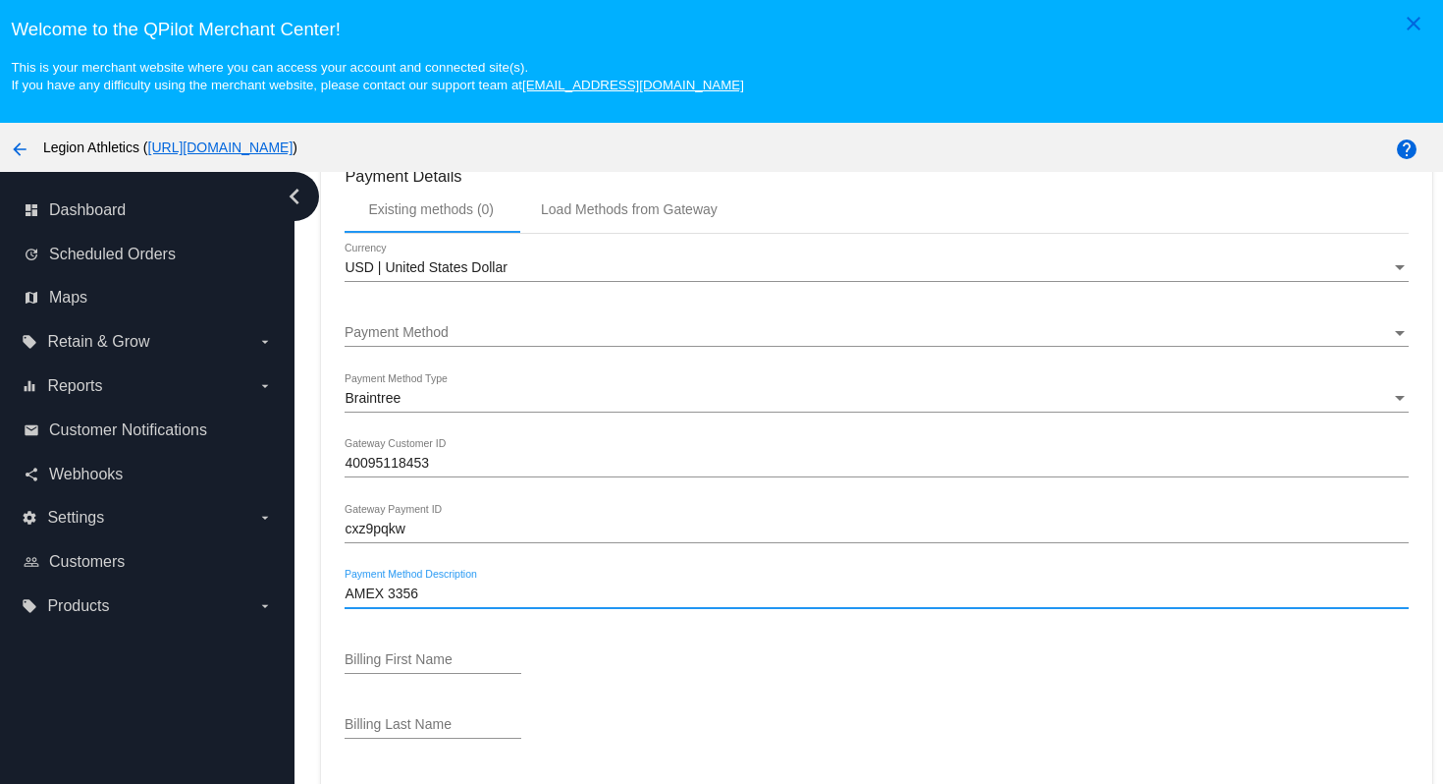
type input "AMEX 3356"
click at [1006, 625] on div "AMEX 3356 Payment Method Description" at bounding box center [876, 597] width 1063 height 56
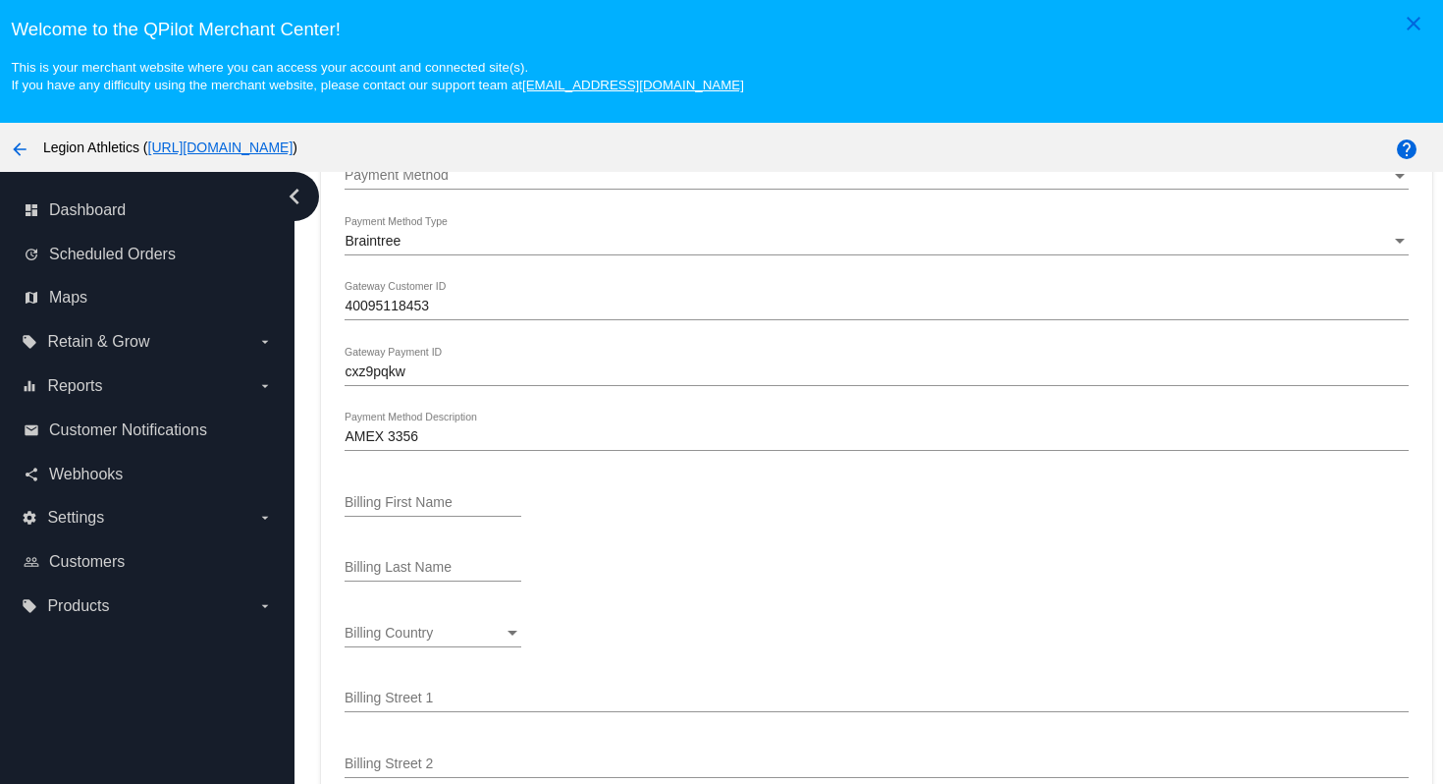
scroll to position [2202, 0]
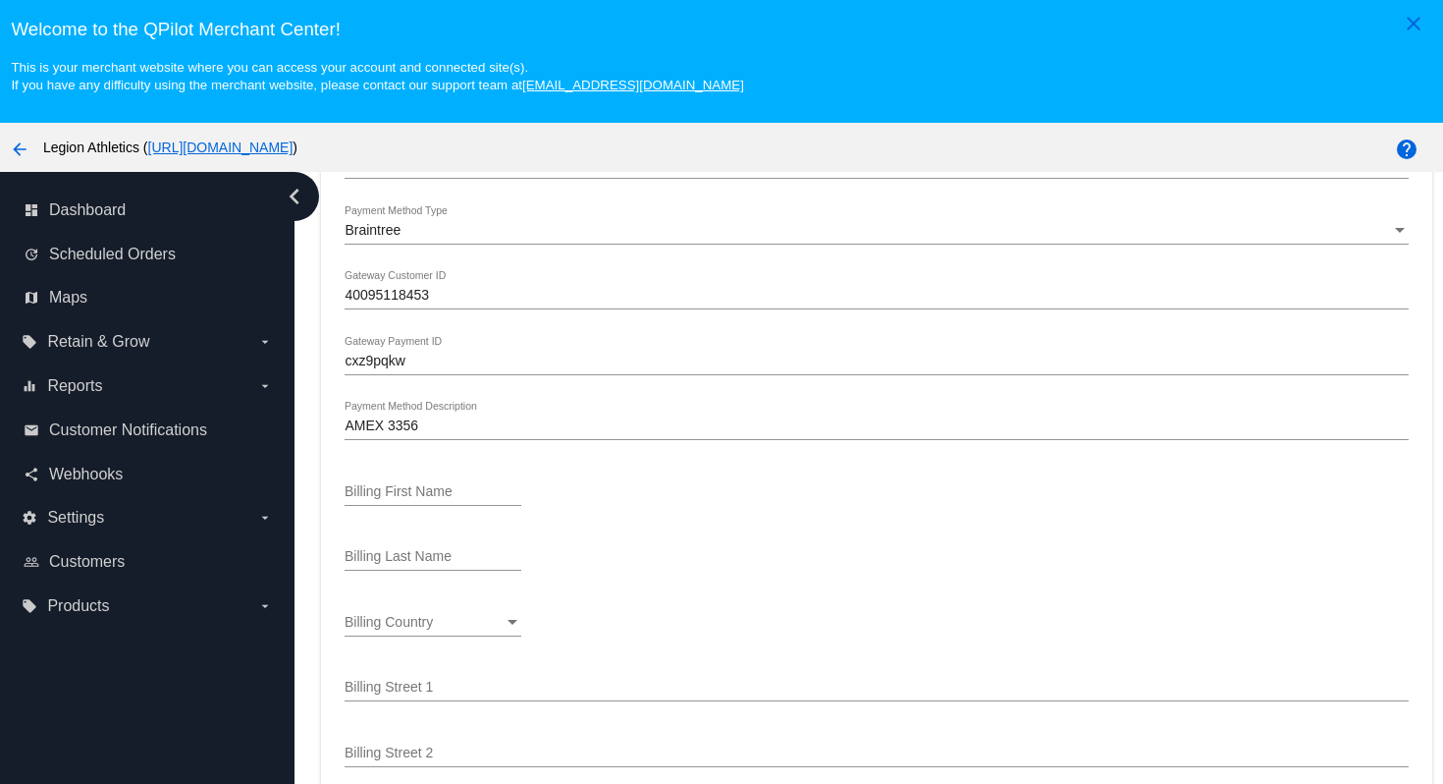
click at [448, 500] on input "Billing First Name" at bounding box center [433, 492] width 177 height 16
paste input "[PERSON_NAME]"
type input "[PERSON_NAME]"
click at [455, 567] on div "Billing Last Name" at bounding box center [433, 551] width 177 height 38
paste input "Savdie"
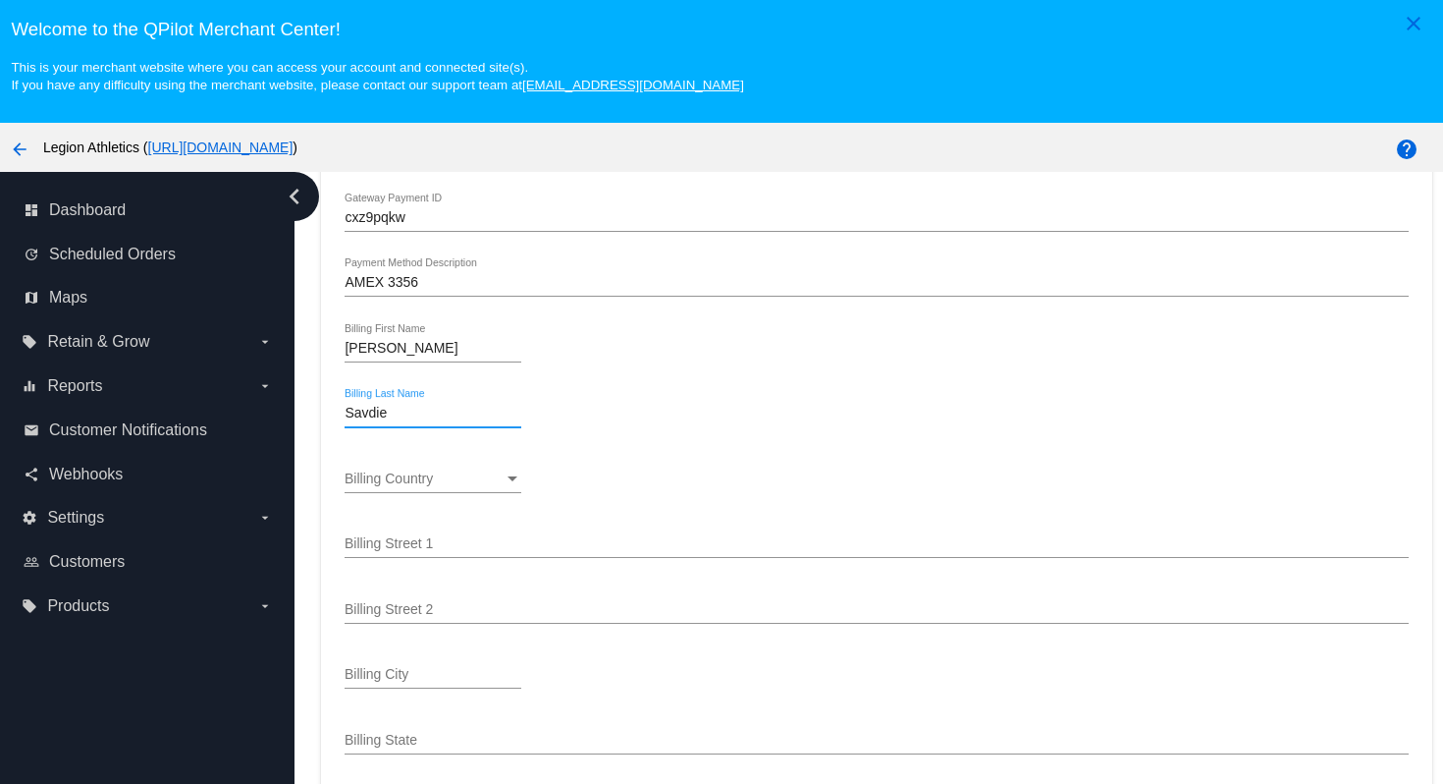
scroll to position [2361, 0]
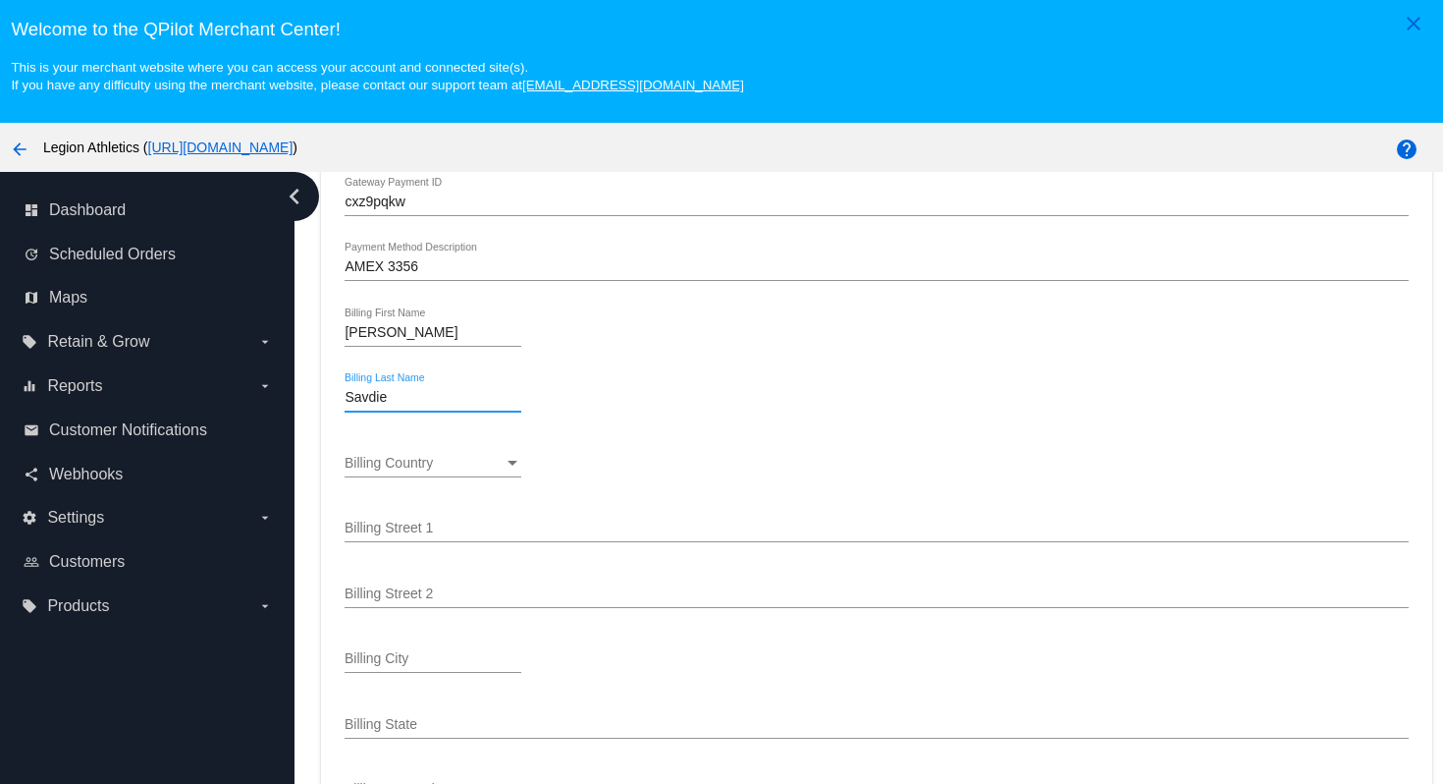
type input "Savdie"
click at [432, 470] on span "Billing Country" at bounding box center [389, 463] width 88 height 16
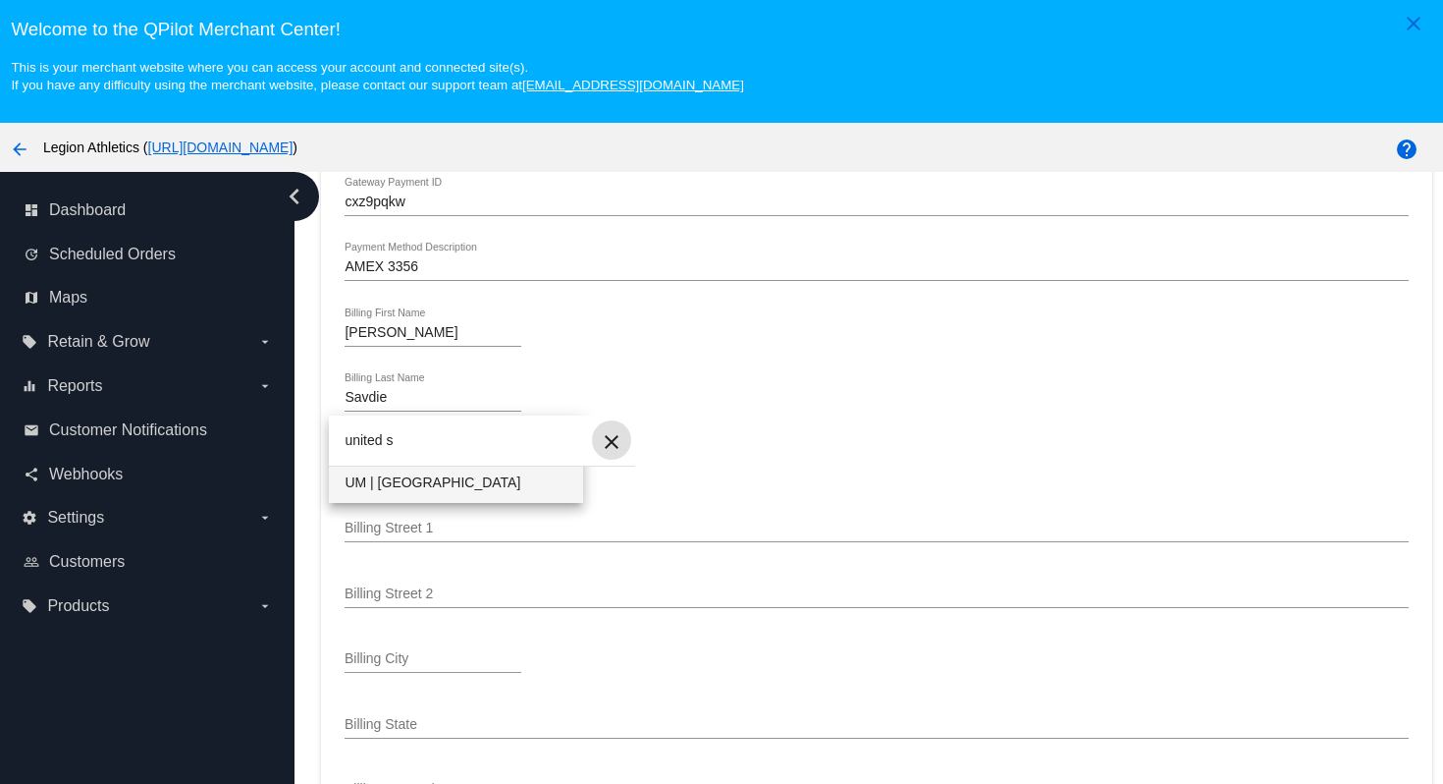
type input "united s"
click at [615, 433] on mat-icon "close" at bounding box center [612, 442] width 24 height 24
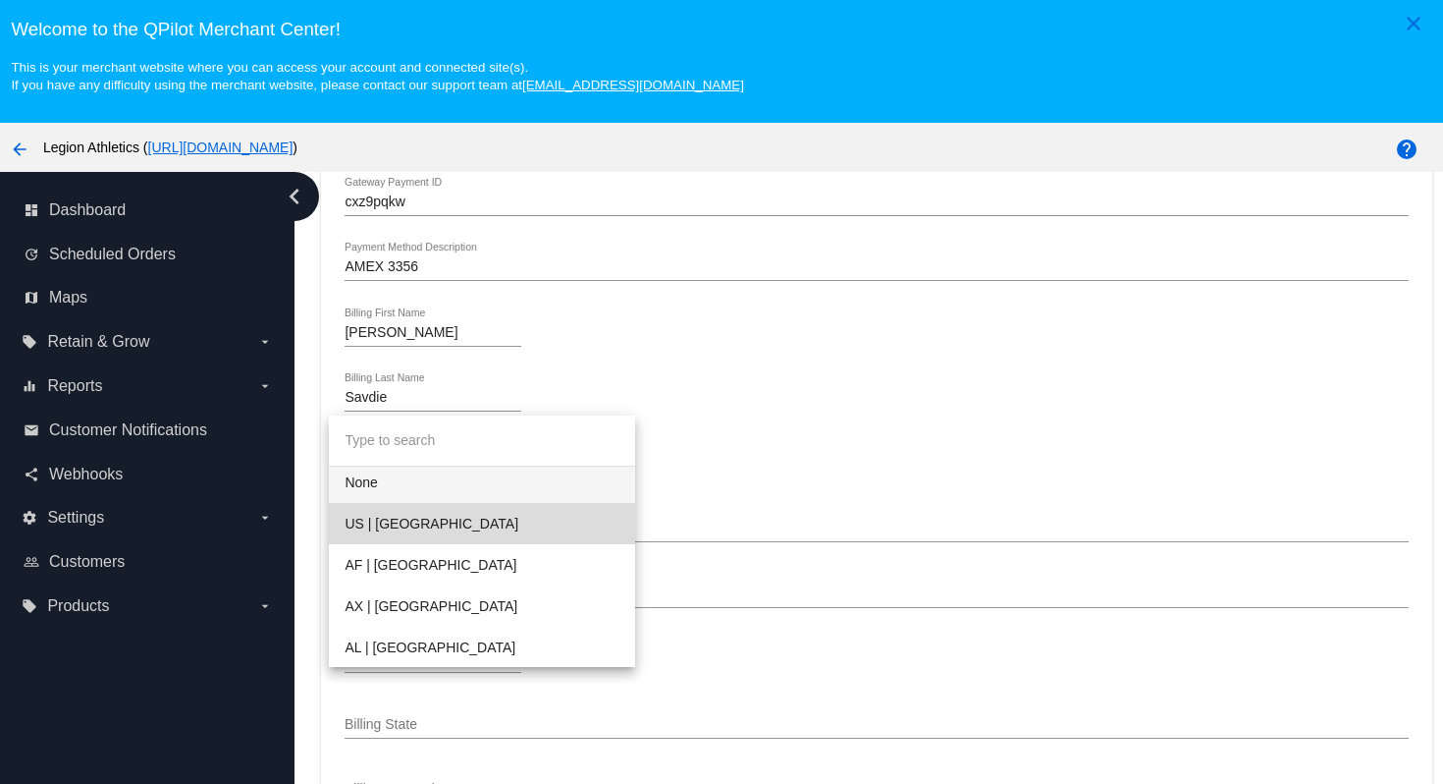
click at [469, 531] on span "US | [GEOGRAPHIC_DATA]" at bounding box center [482, 523] width 275 height 41
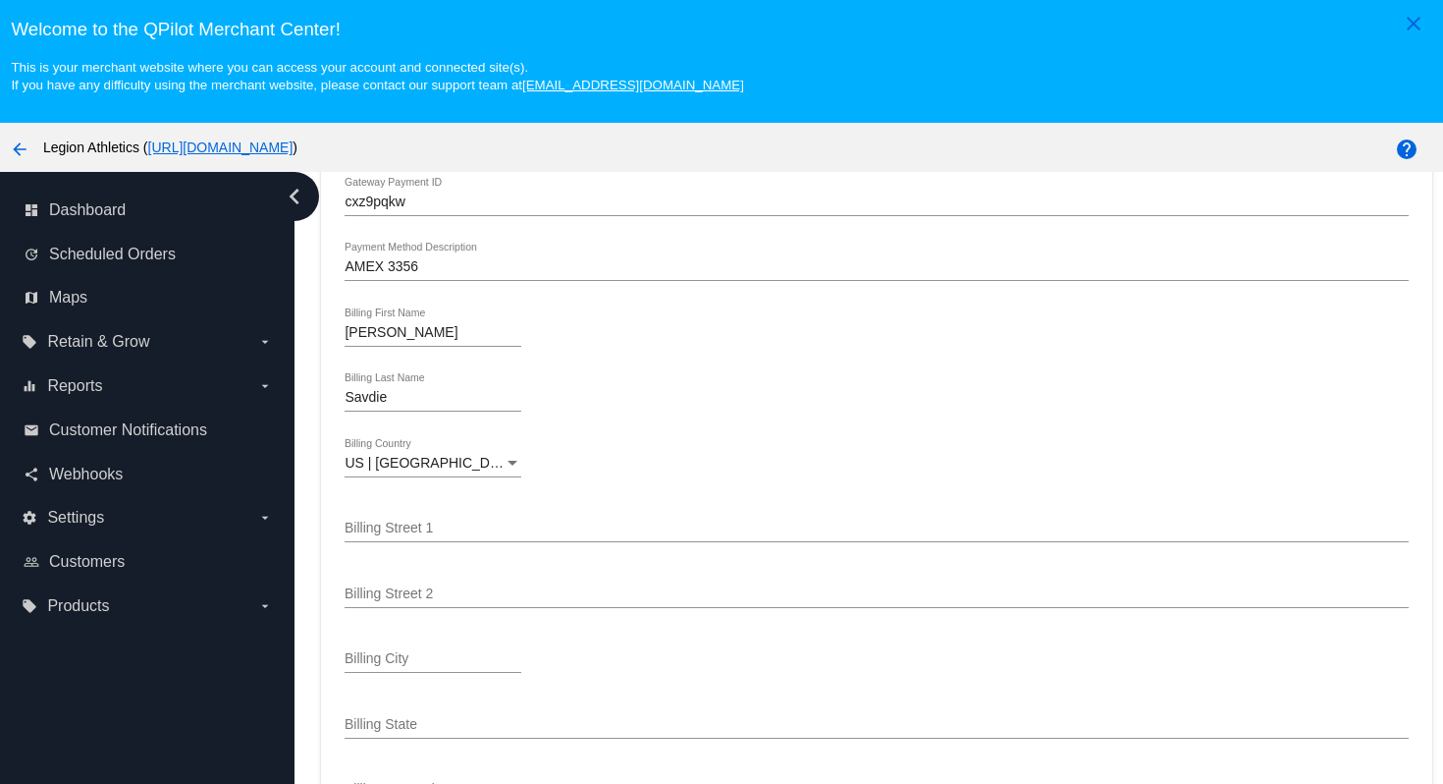
click at [824, 425] on div "Savdie Billing Last Name" at bounding box center [876, 401] width 1063 height 56
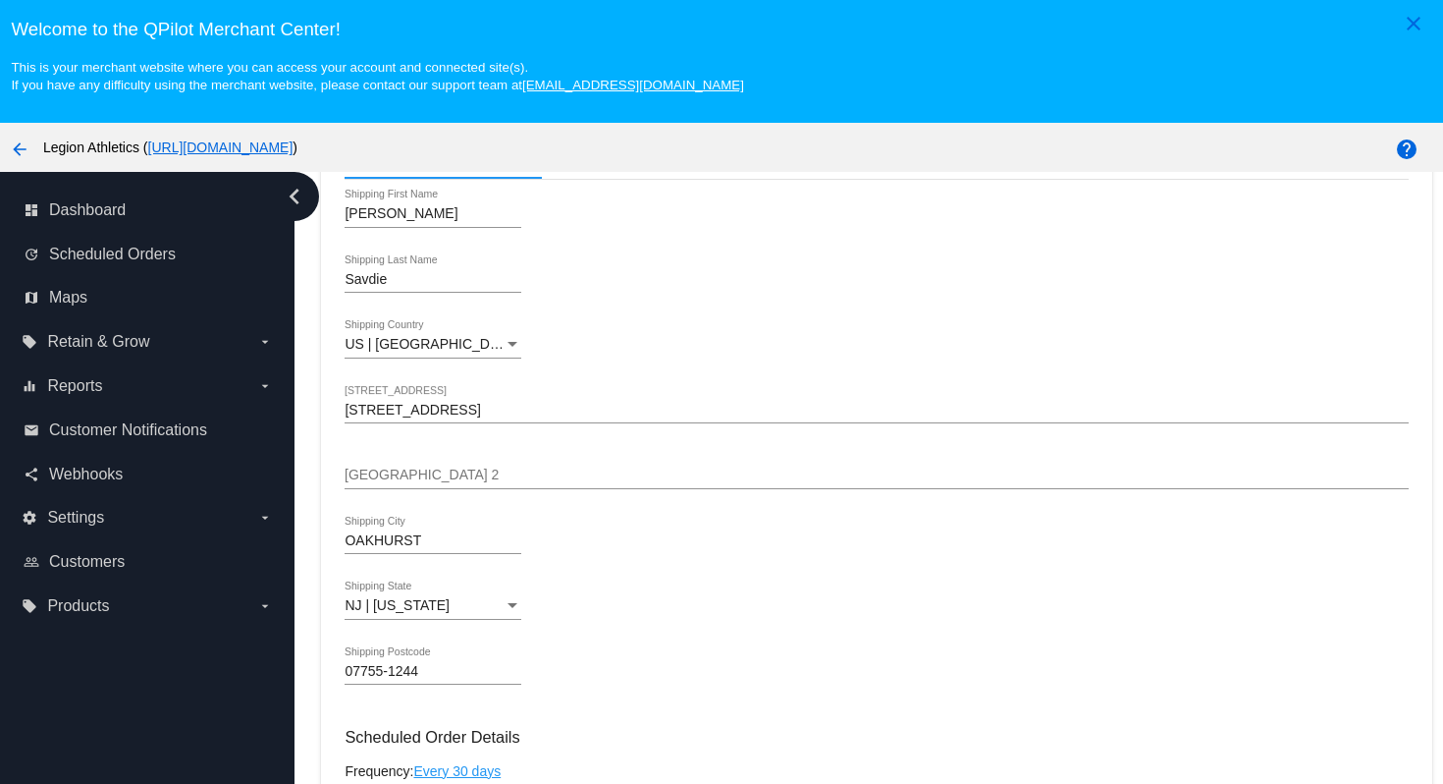
scroll to position [709, 0]
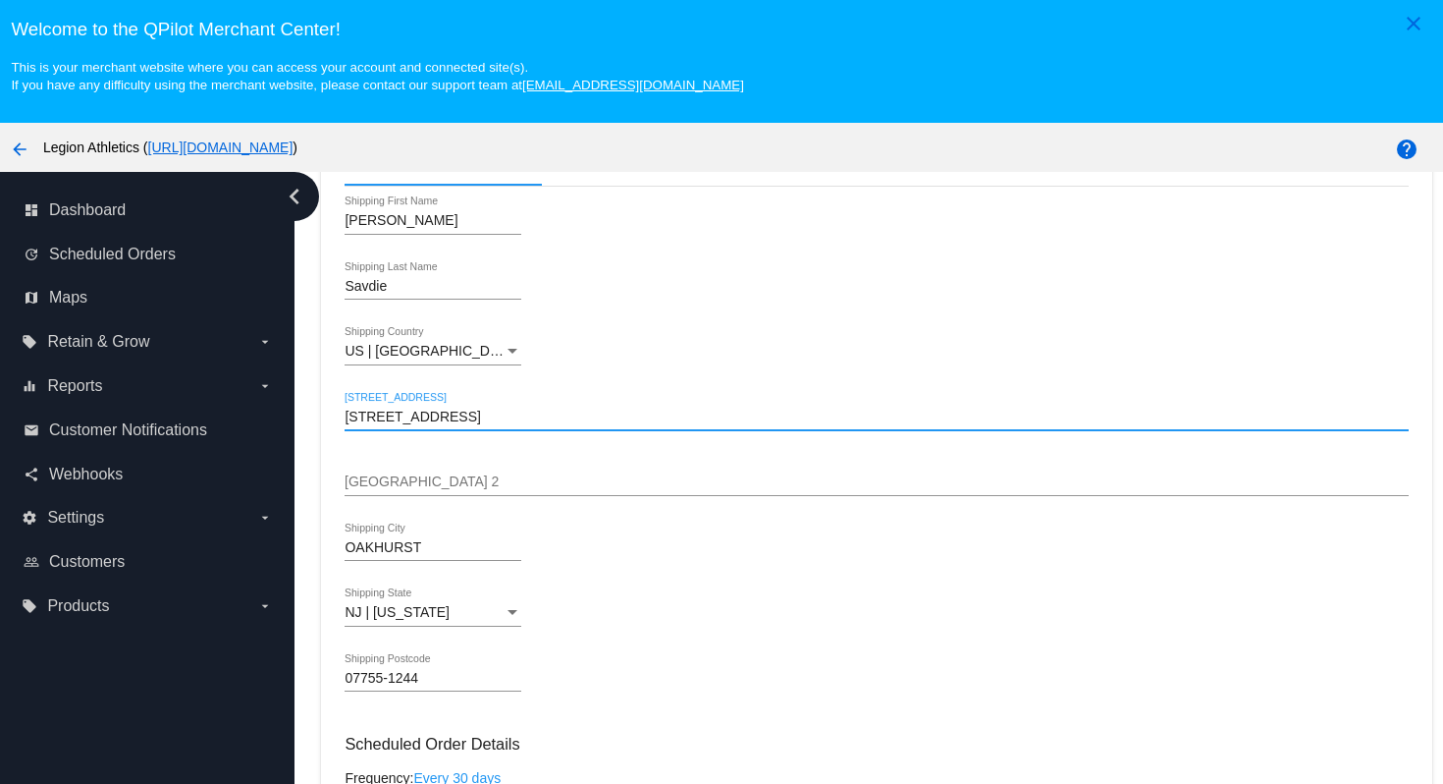
drag, startPoint x: 493, startPoint y: 430, endPoint x: 484, endPoint y: 391, distance: 40.3
click at [484, 391] on div "[PERSON_NAME] First Name Savdie Shipping Last Name [GEOGRAPHIC_DATA] | [GEOGRAP…" at bounding box center [876, 453] width 1063 height 532
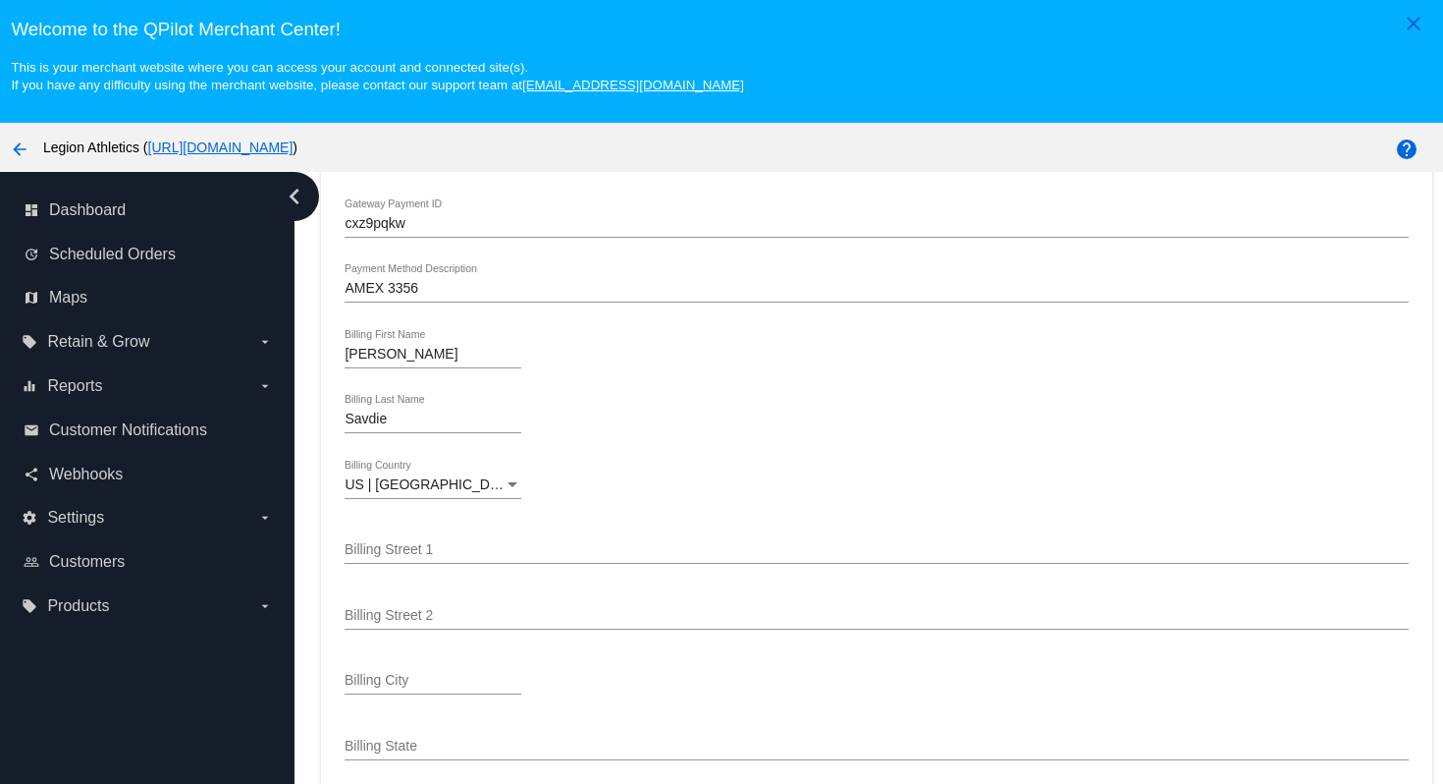
scroll to position [2341, 0]
paste input "[STREET_ADDRESS]"
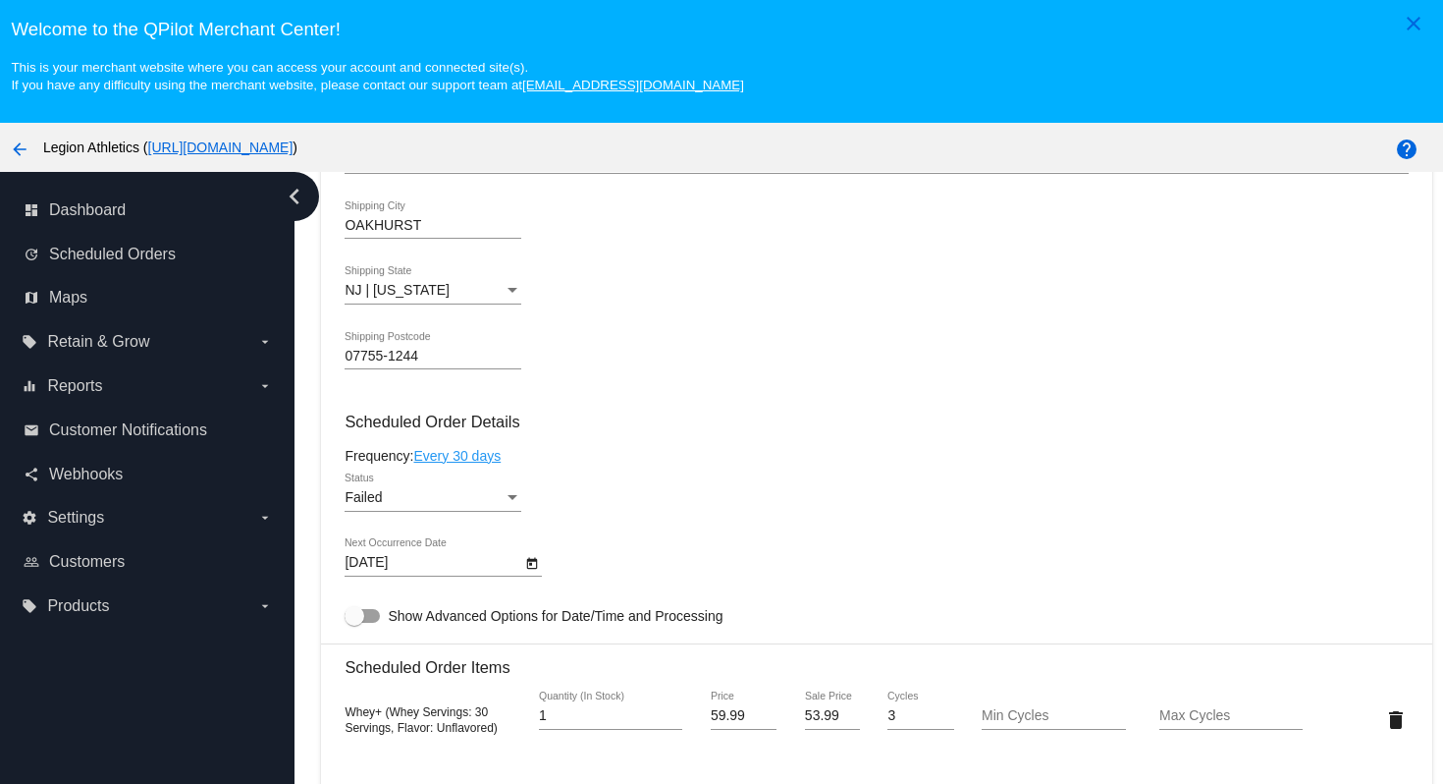
scroll to position [1026, 0]
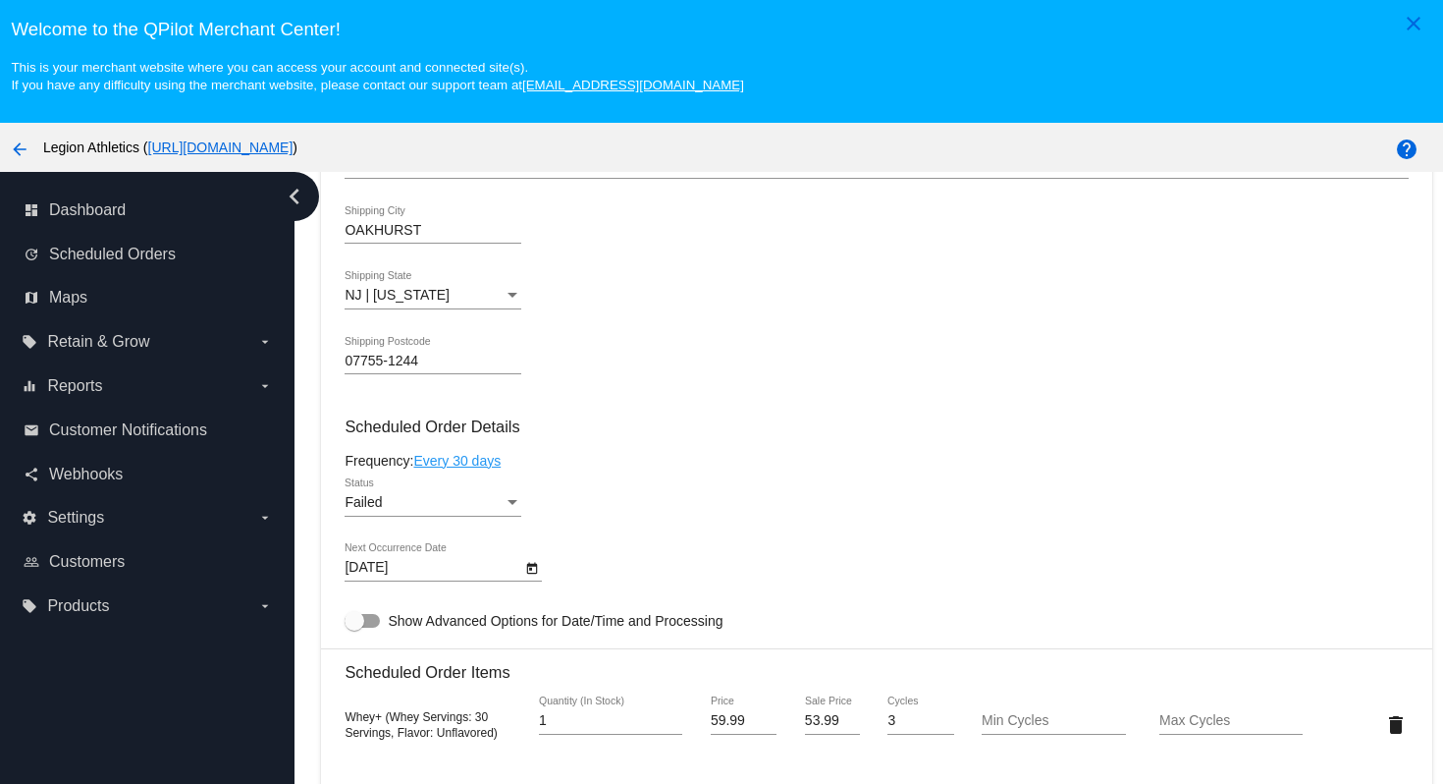
type input "[STREET_ADDRESS]"
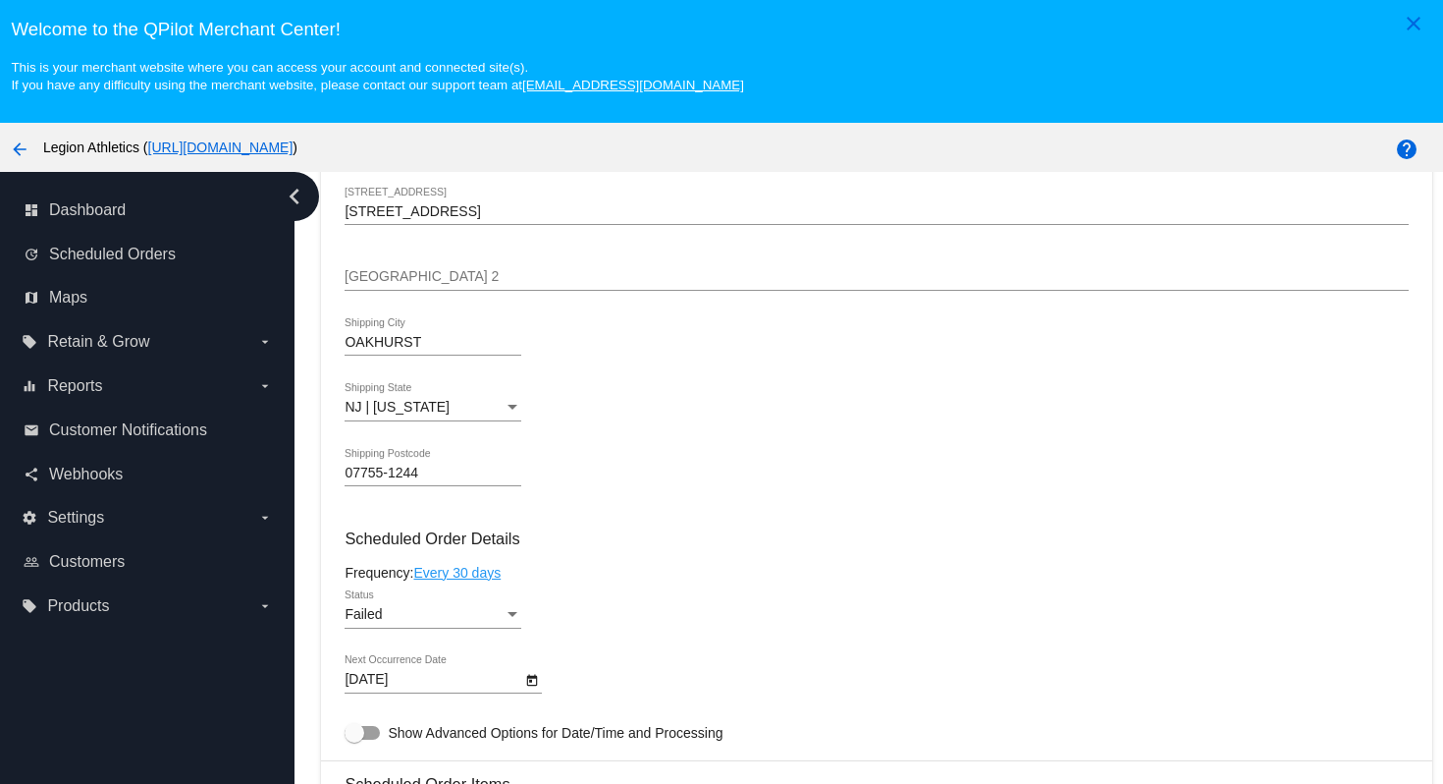
scroll to position [899, 0]
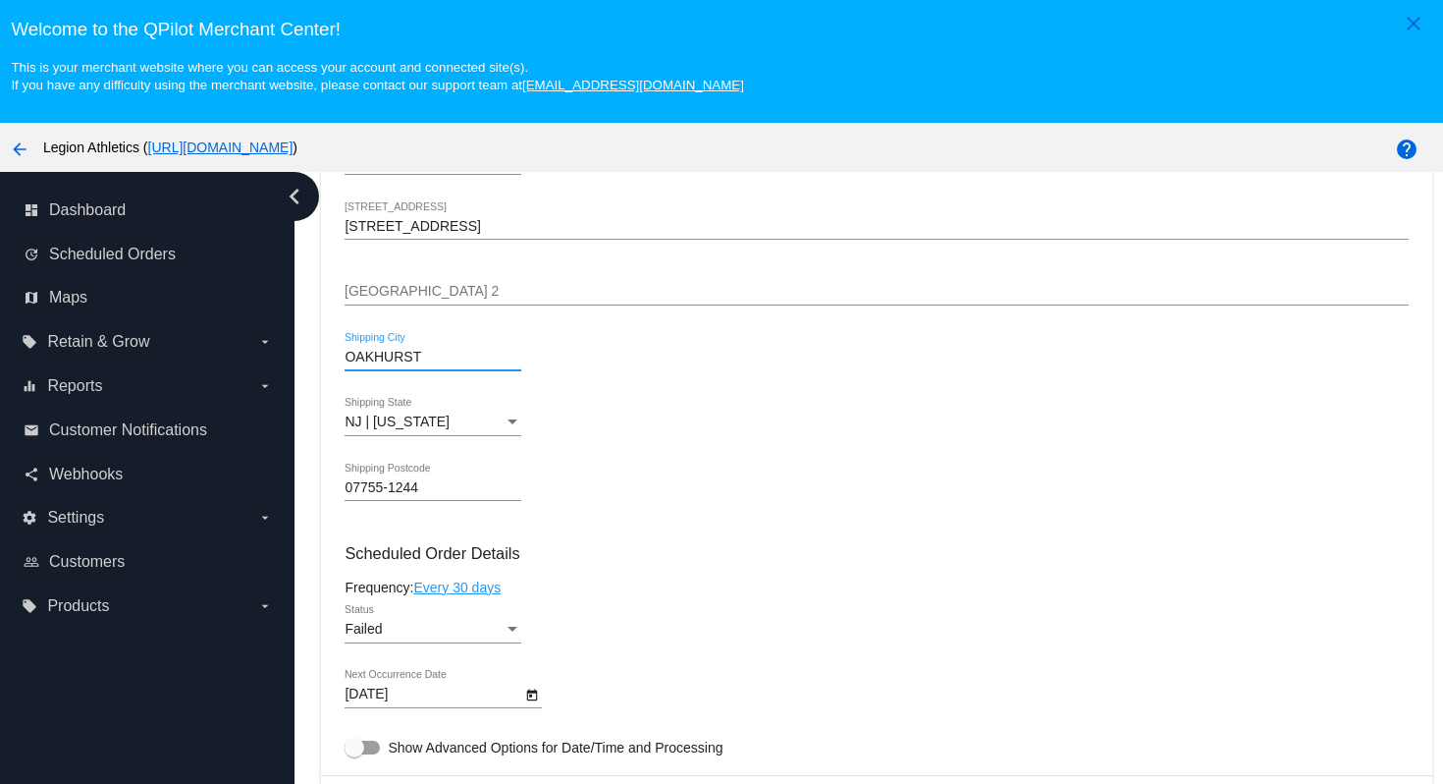
drag, startPoint x: 456, startPoint y: 370, endPoint x: 449, endPoint y: 340, distance: 31.2
click at [449, 341] on div "[PERSON_NAME] First Name Savdie Shipping Last Name [GEOGRAPHIC_DATA] | [GEOGRAP…" at bounding box center [876, 262] width 1063 height 532
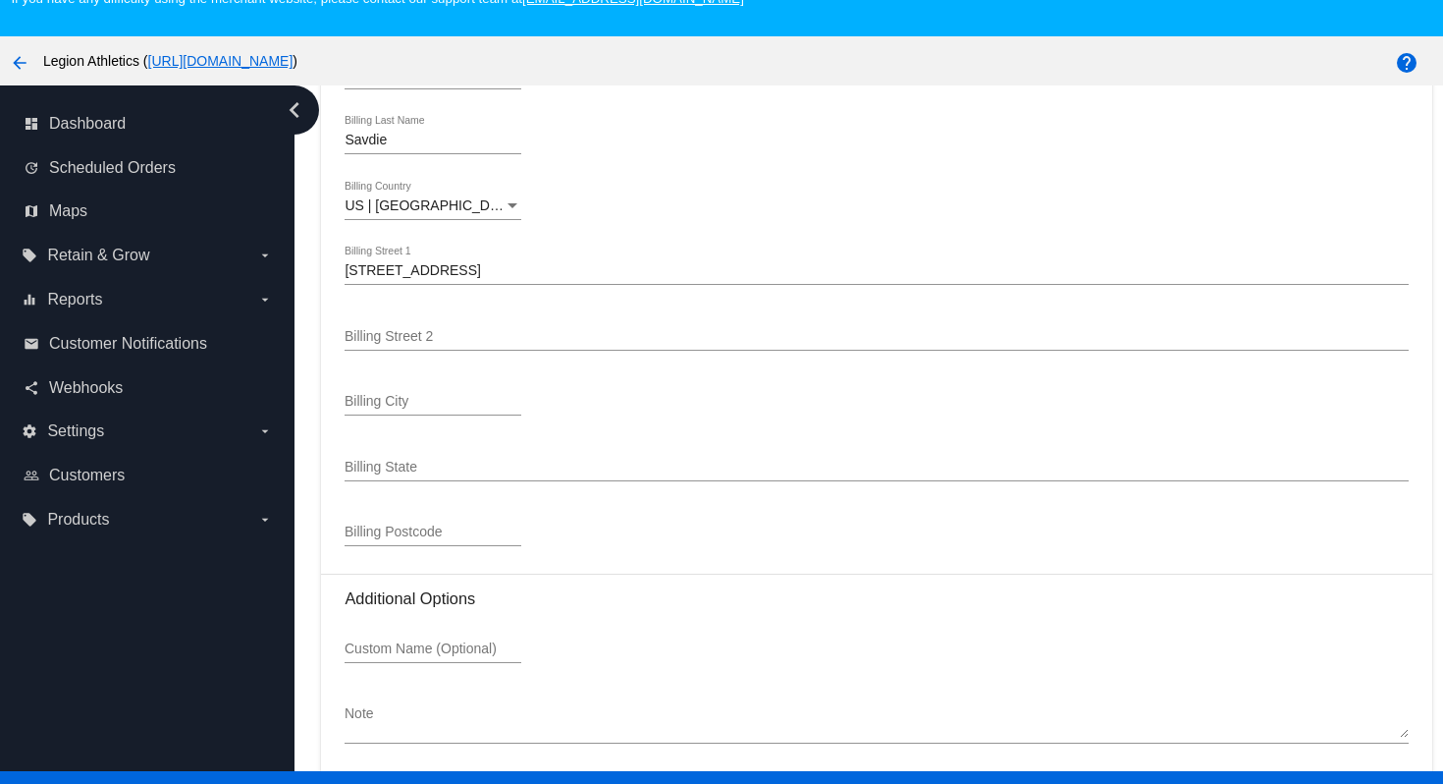
scroll to position [2531, 0]
click at [474, 410] on input "Billing City" at bounding box center [433, 403] width 177 height 16
paste input "OAKHURST"
type input "OAKHURST"
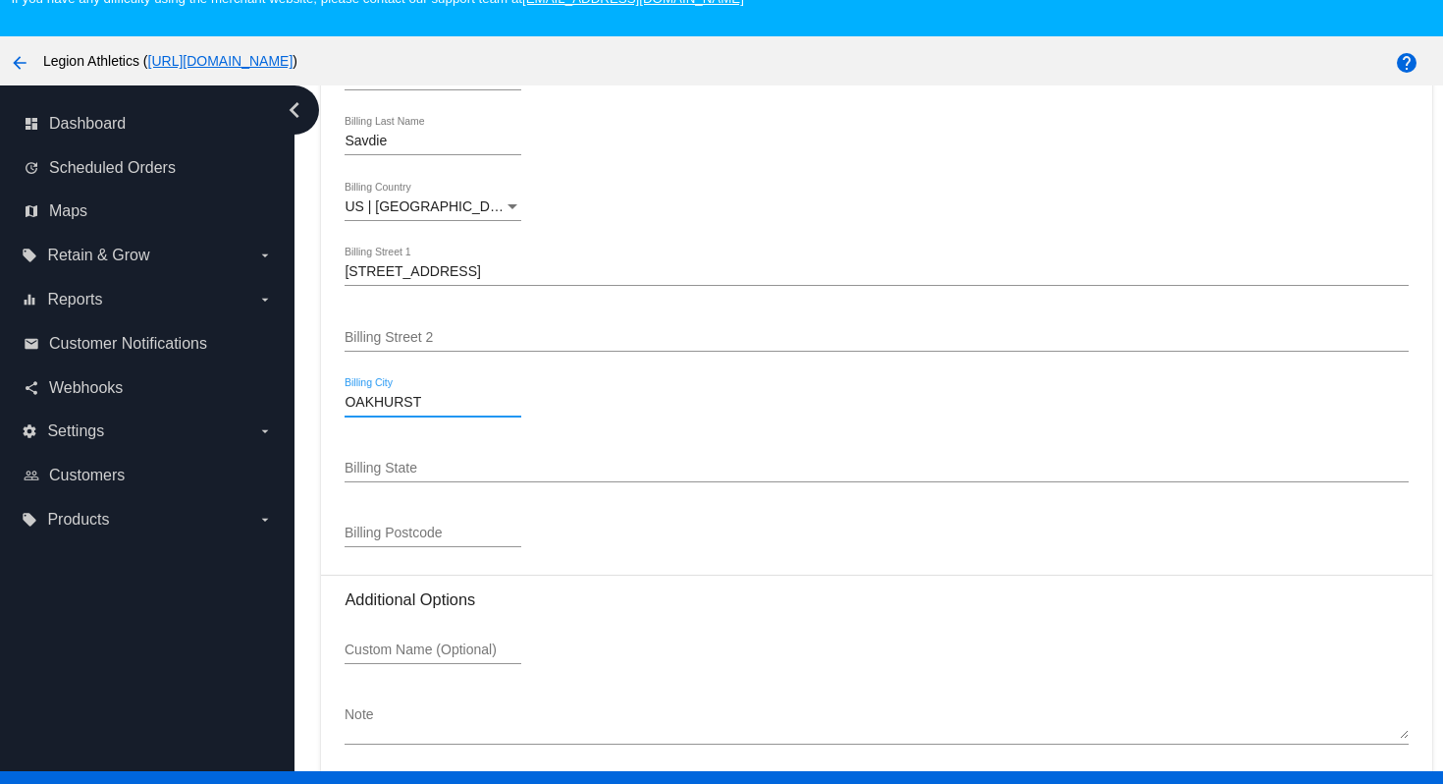
click at [633, 476] on input "Billing State" at bounding box center [876, 468] width 1063 height 16
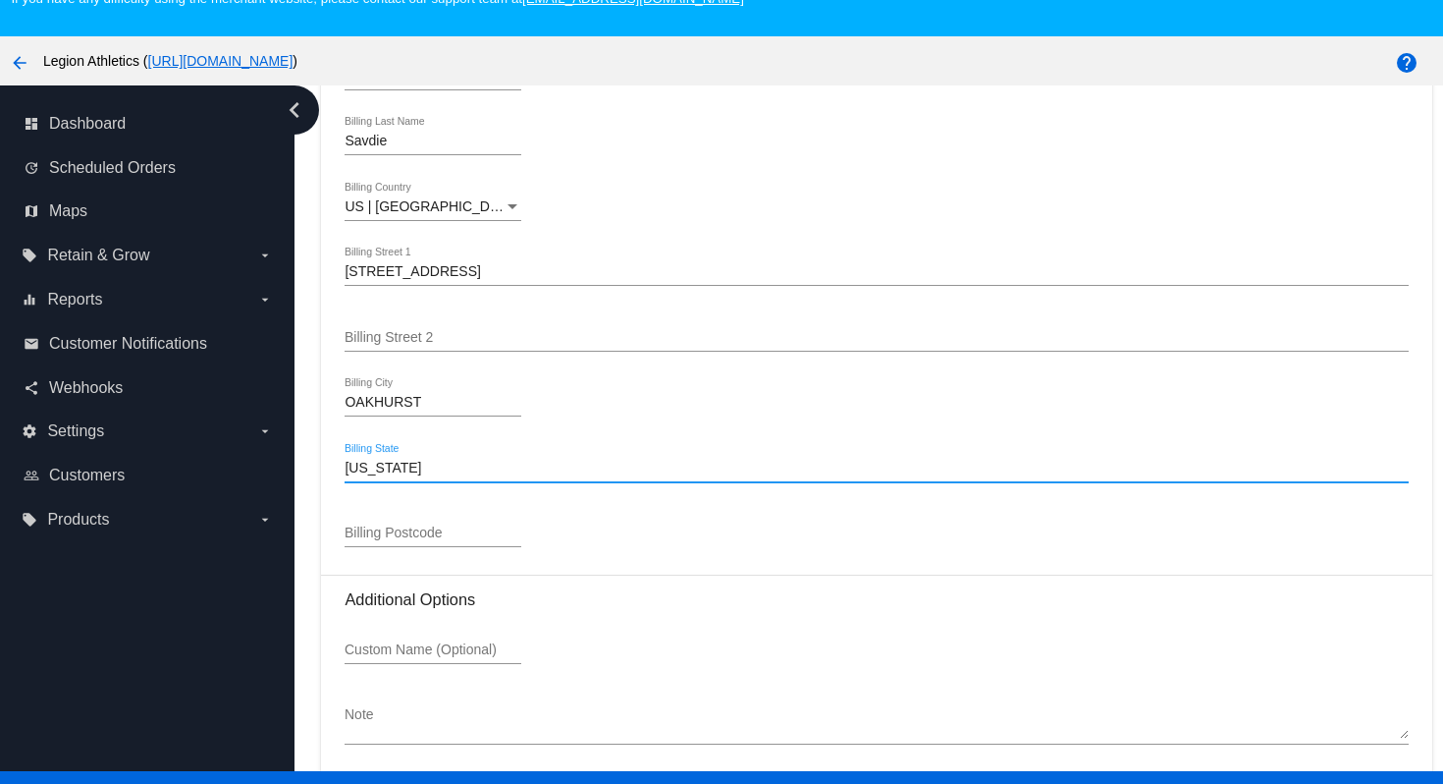
type input "[US_STATE]"
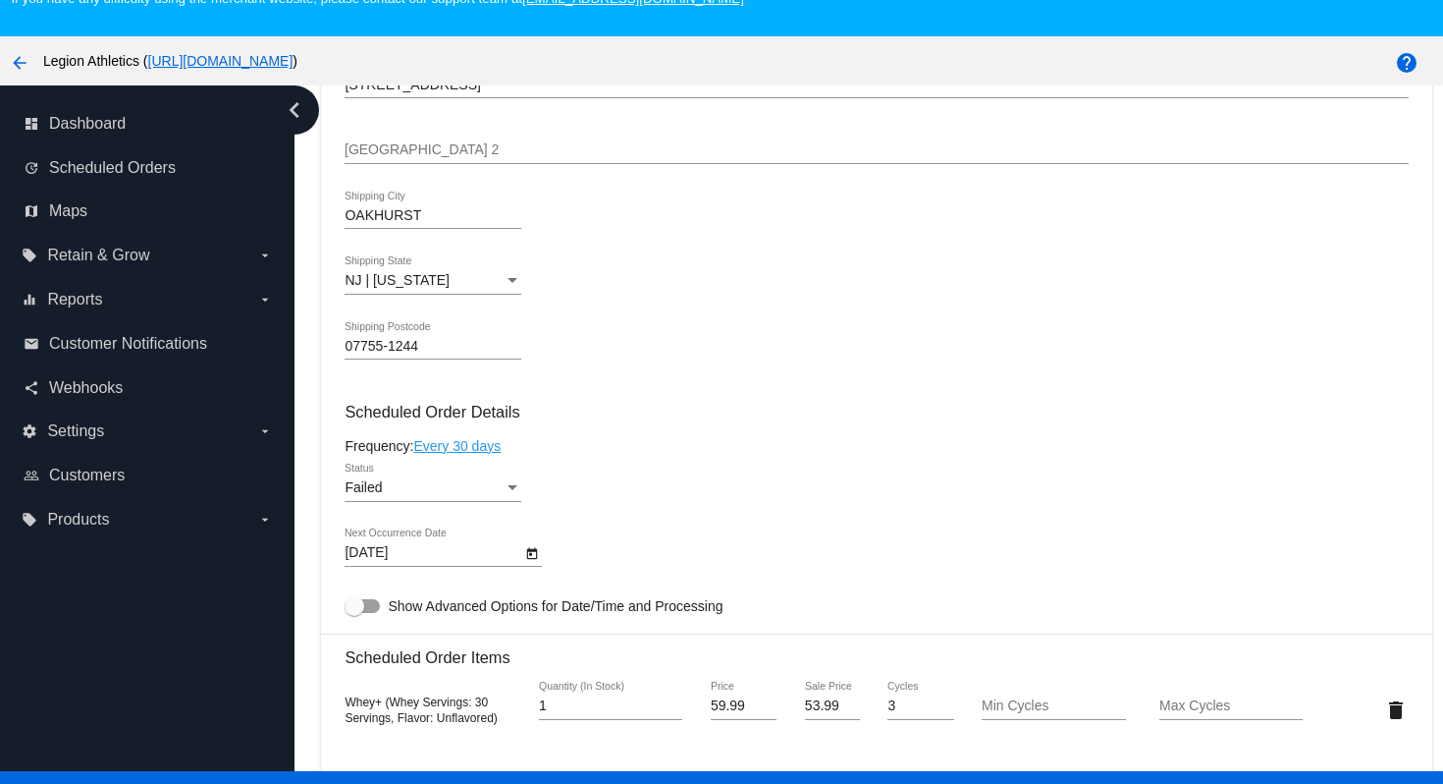
scroll to position [930, 0]
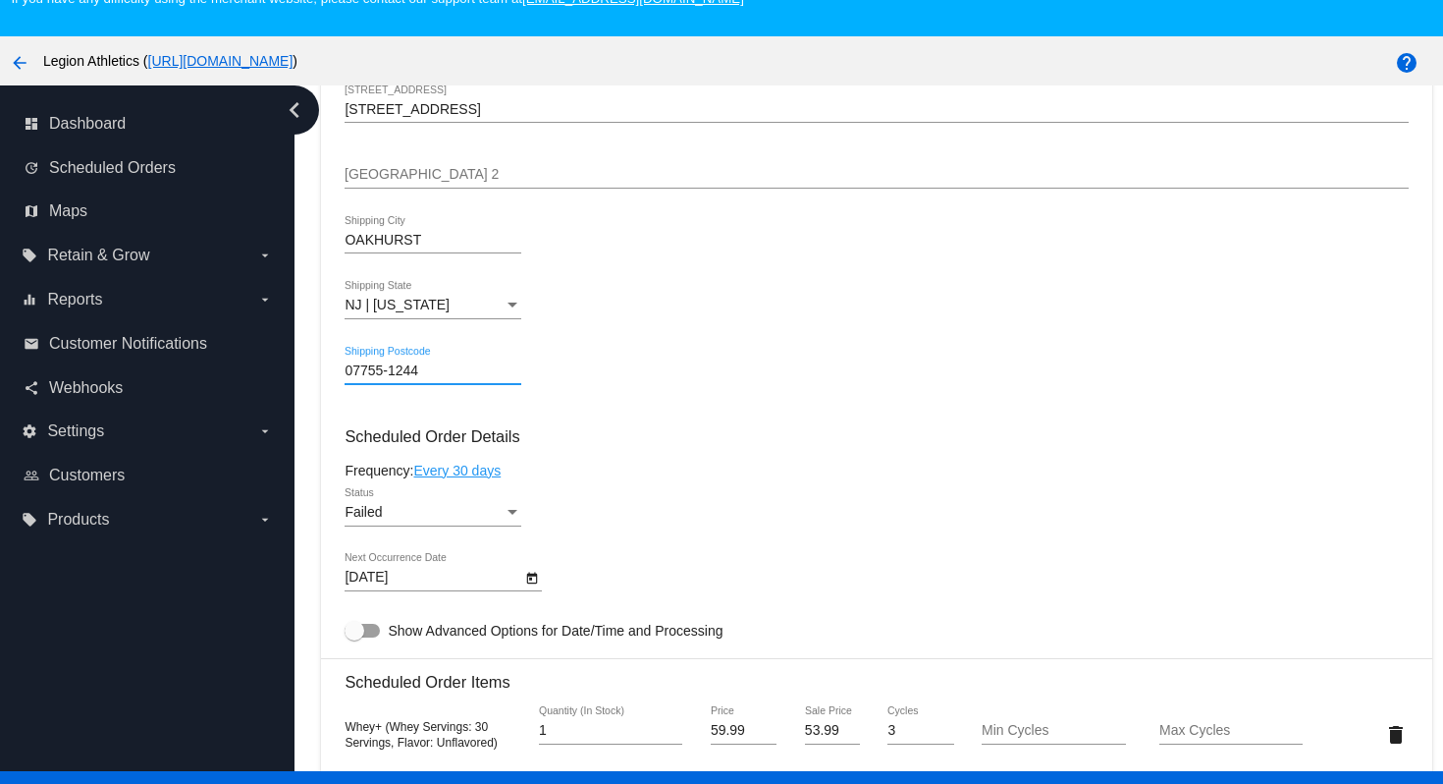
drag, startPoint x: 433, startPoint y: 388, endPoint x: 337, endPoint y: 389, distance: 96.2
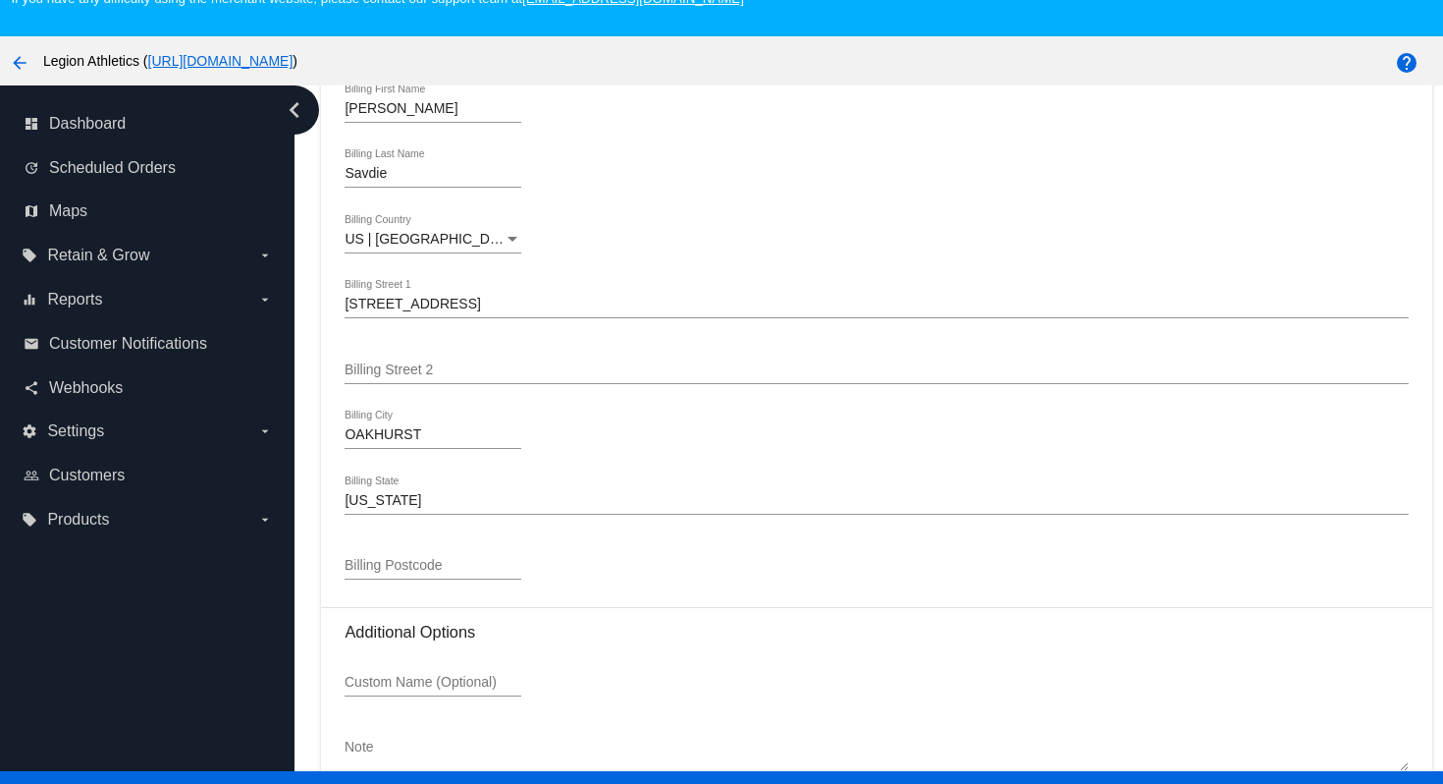
scroll to position [2543, 0]
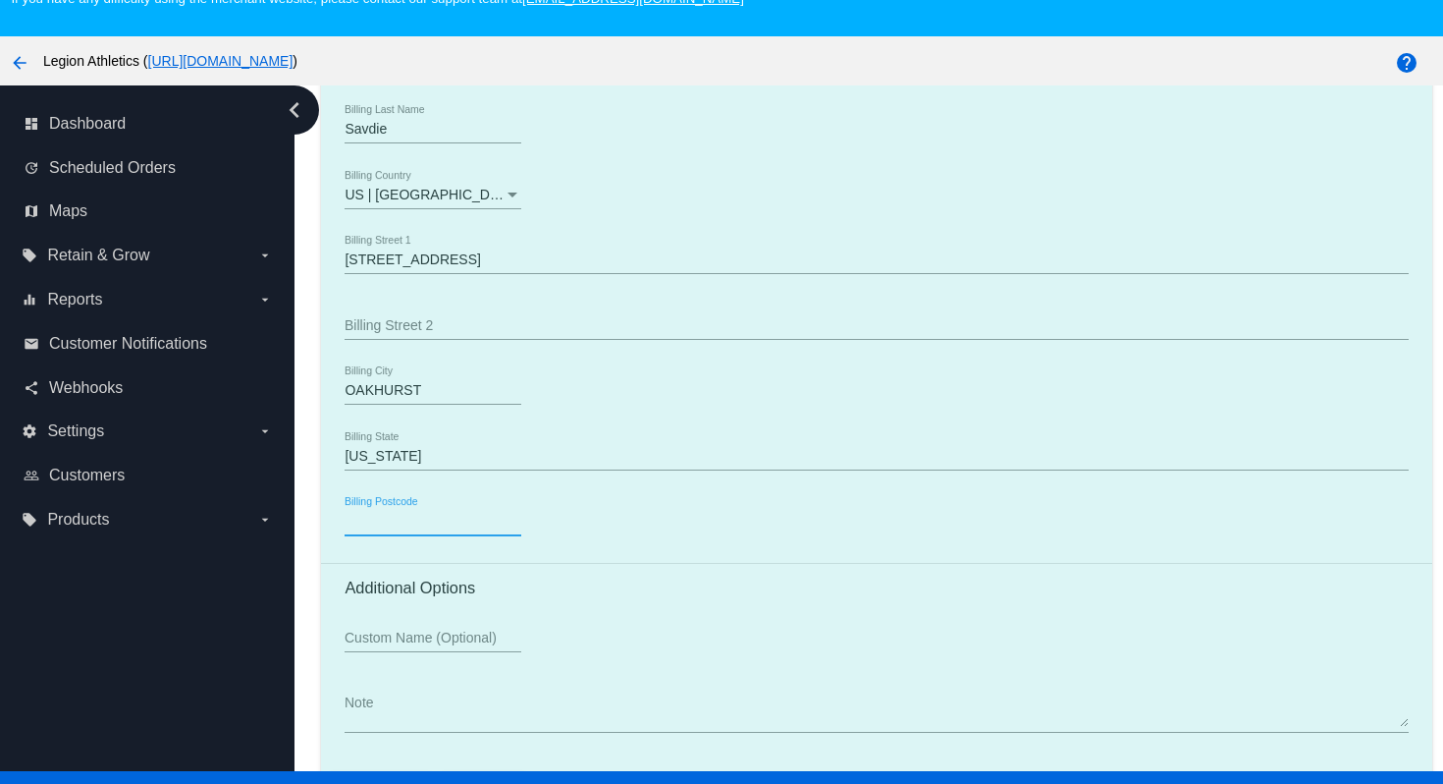
paste input "07755-1244"
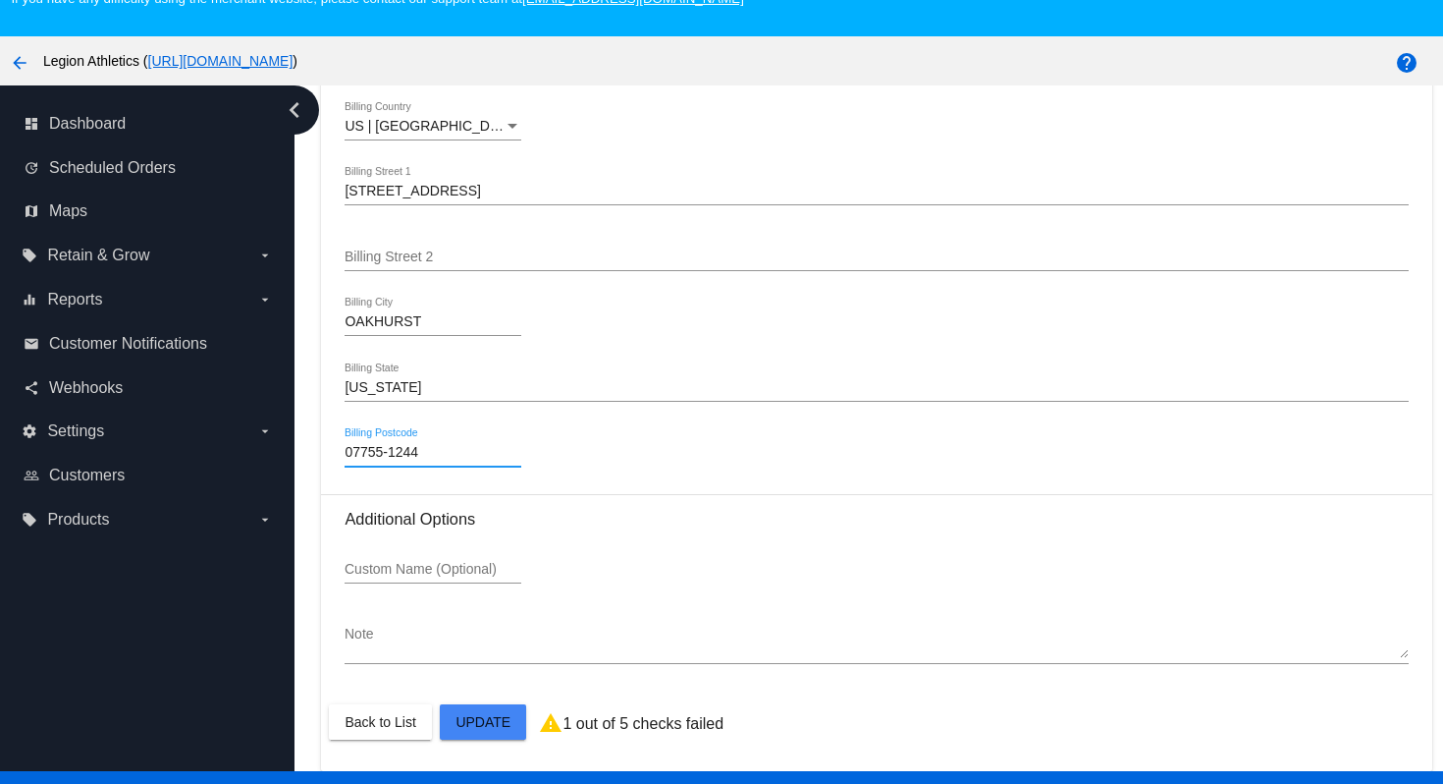
scroll to position [126, 0]
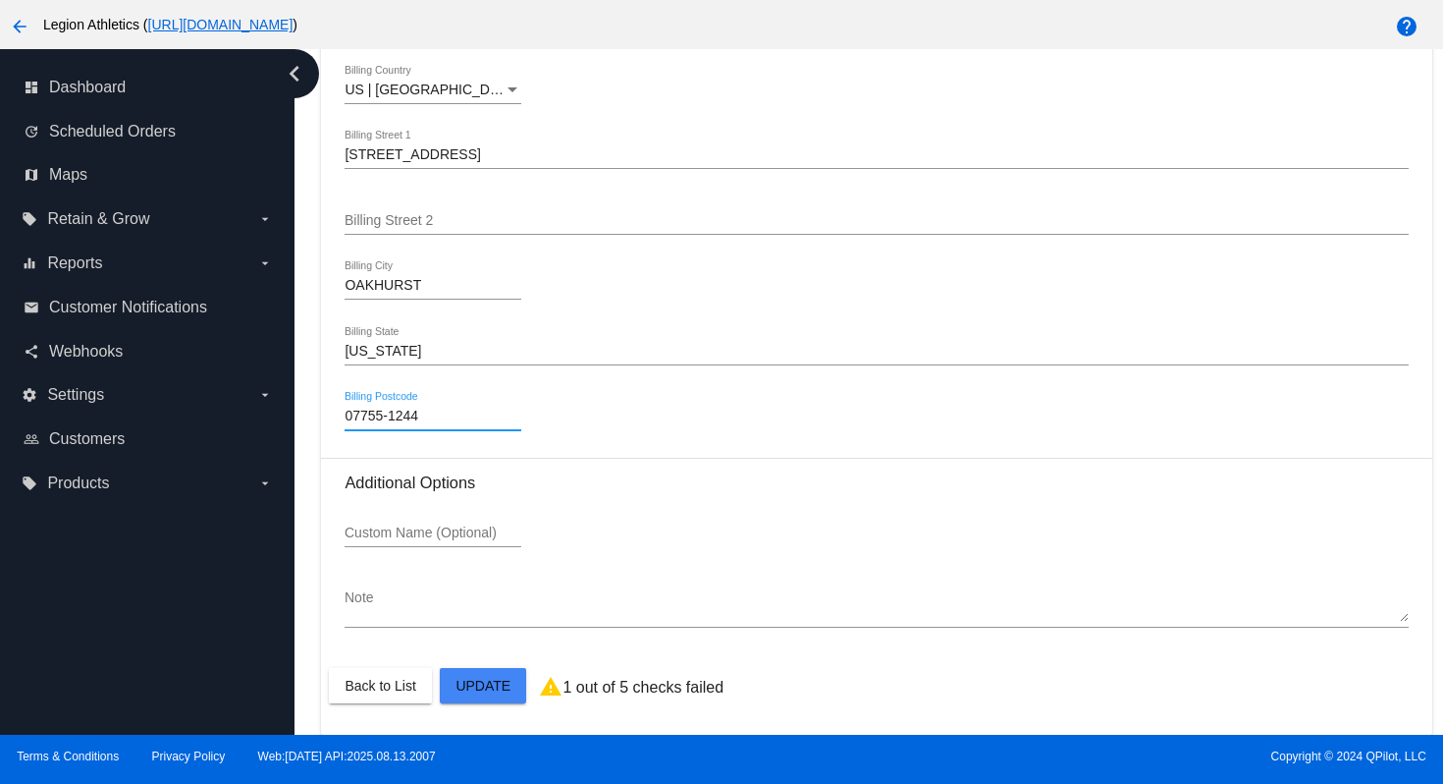
type input "07755-1244"
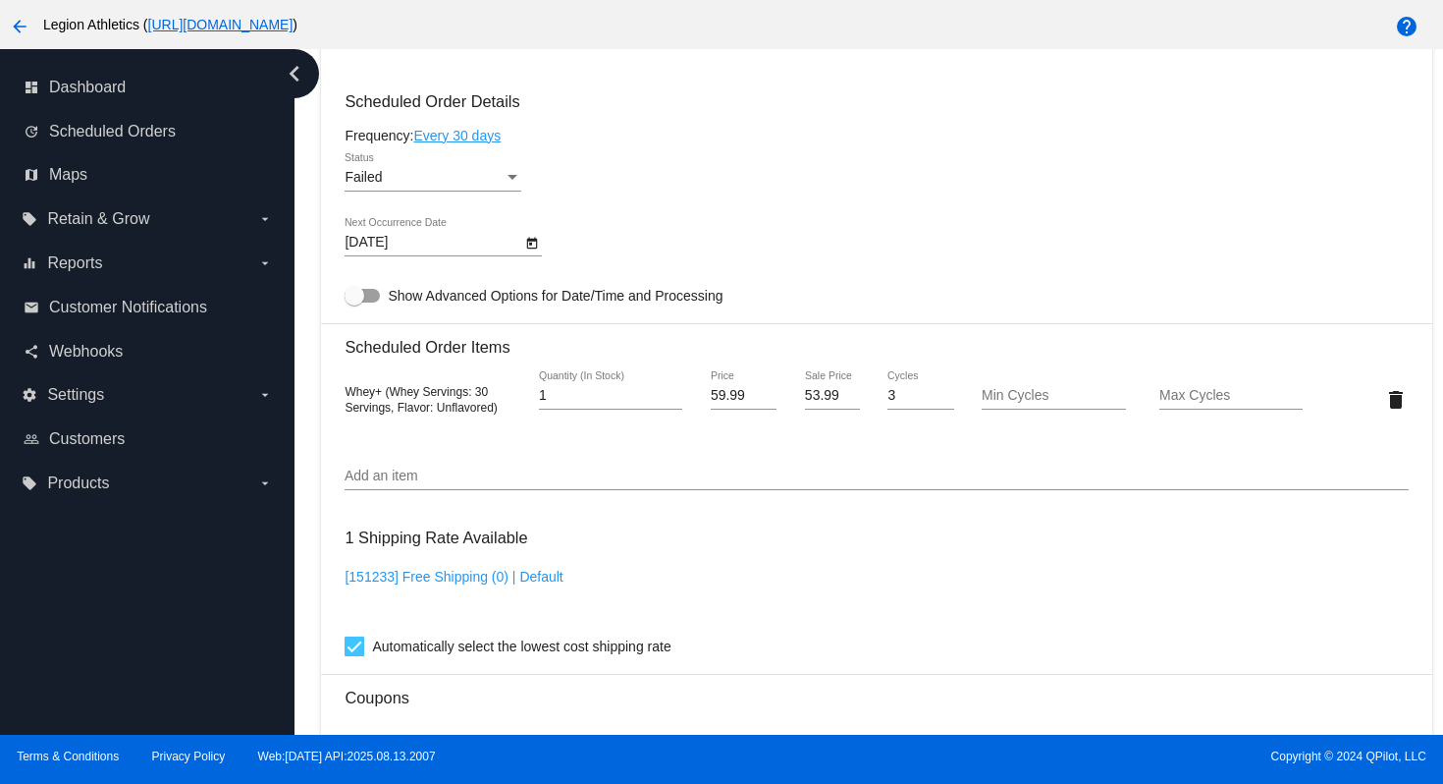
scroll to position [1099, 0]
